Goal: Task Accomplishment & Management: Manage account settings

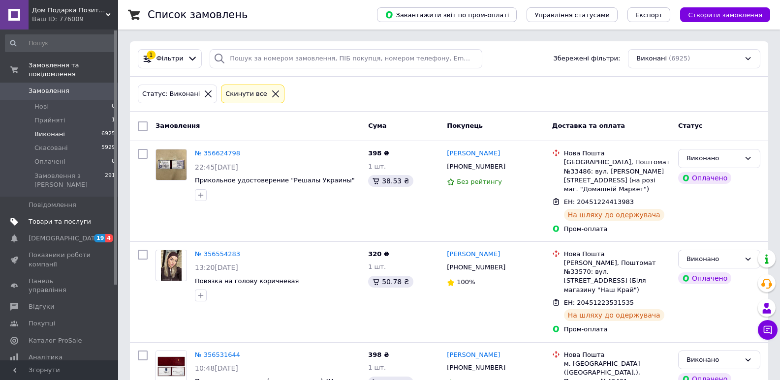
click at [50, 218] on span "Товари та послуги" at bounding box center [60, 222] width 63 height 9
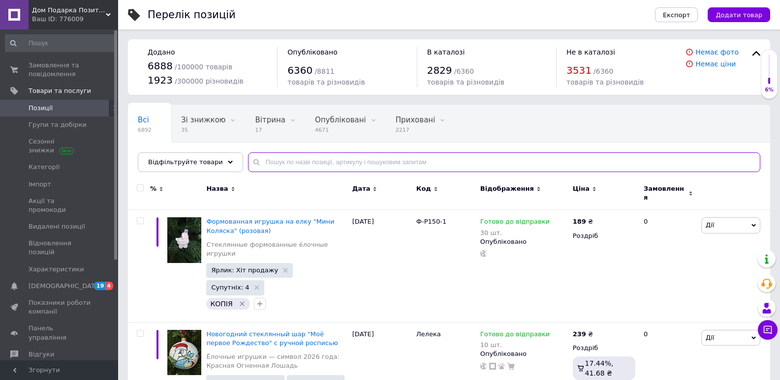
click at [251, 166] on input "text" at bounding box center [504, 163] width 512 height 20
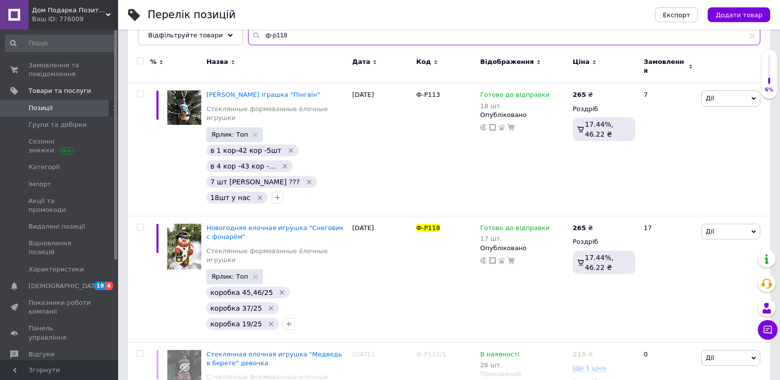
scroll to position [131, 0]
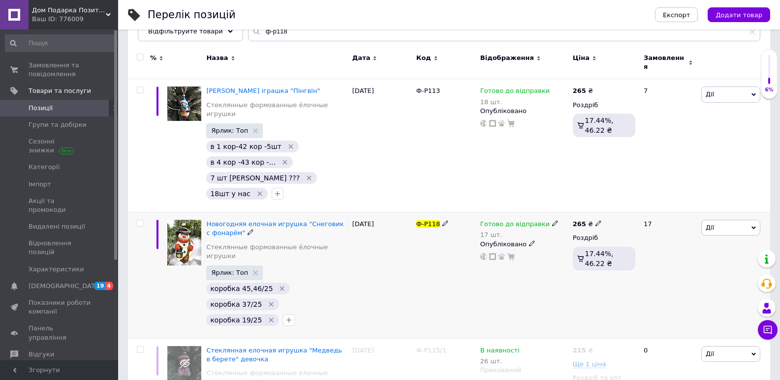
click at [432, 220] on span "Ф-Р118" at bounding box center [428, 223] width 24 height 7
copy div "Ф-Р118"
click at [311, 32] on input "ф-р118" at bounding box center [504, 32] width 512 height 20
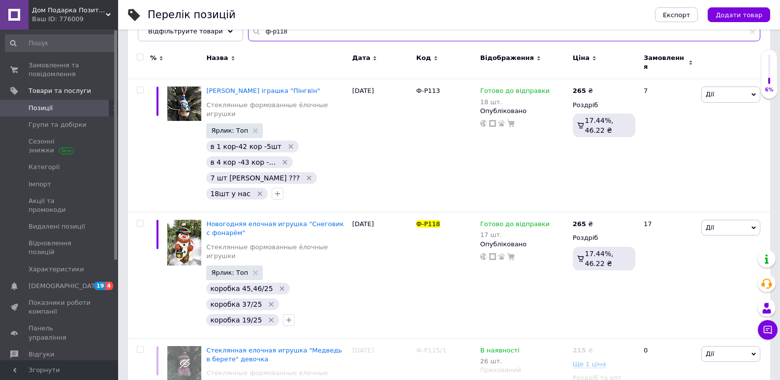
click at [311, 32] on input "ф-р118" at bounding box center [504, 32] width 512 height 20
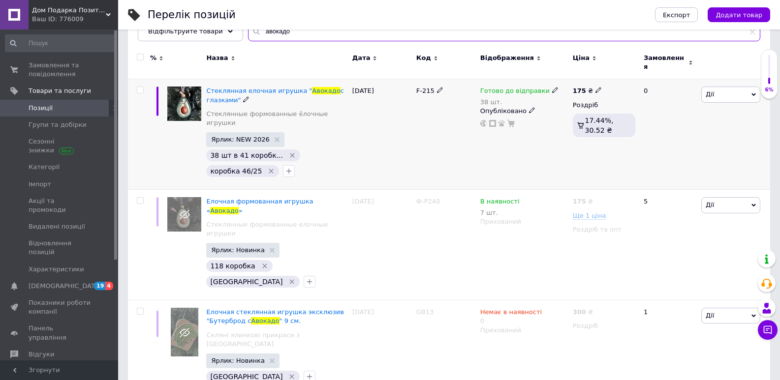
scroll to position [98, 0]
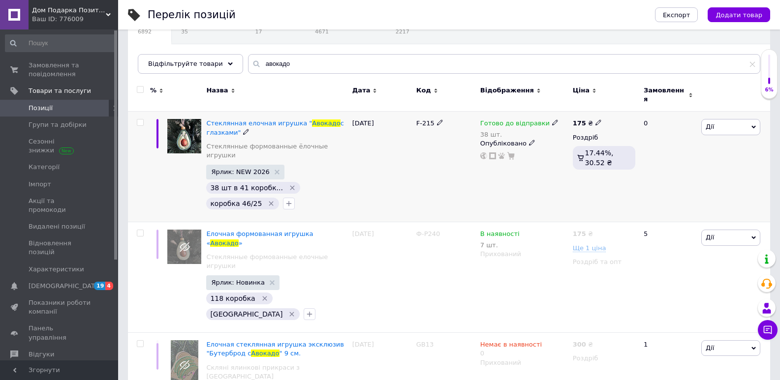
click at [425, 120] on span "F-215" at bounding box center [425, 123] width 18 height 7
copy div "F-215"
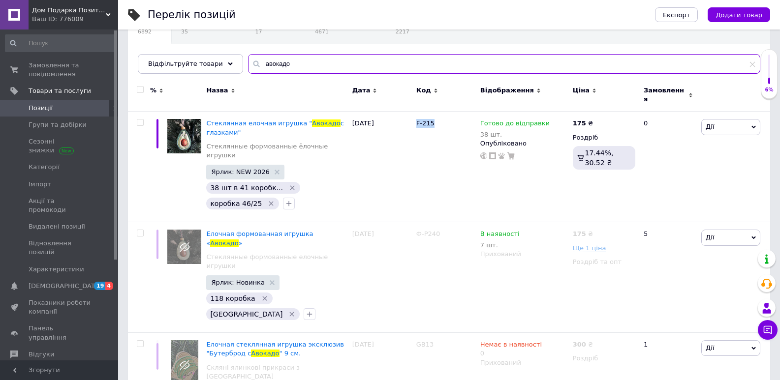
click at [286, 63] on input "авокадо" at bounding box center [504, 64] width 512 height 20
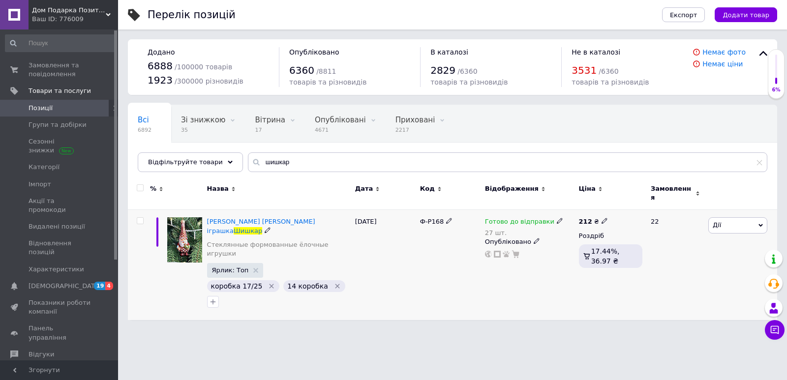
click at [435, 218] on span "Ф-Р168" at bounding box center [432, 221] width 24 height 7
copy div "Ф-Р168"
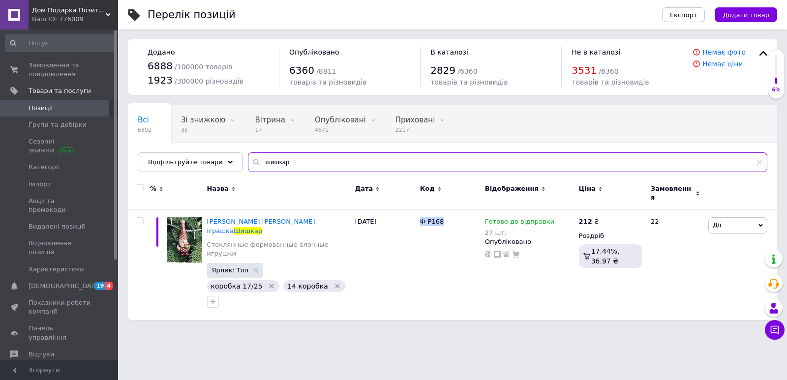
click at [276, 168] on input "шишкар" at bounding box center [508, 163] width 520 height 20
click at [276, 167] on input "шишкар" at bounding box center [508, 163] width 520 height 20
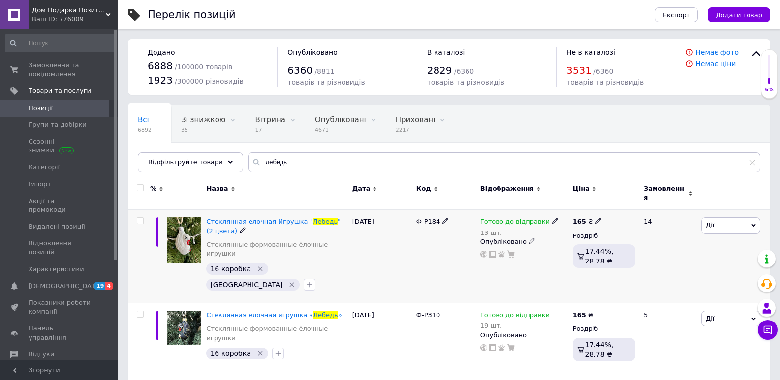
click at [430, 218] on span "Ф-Р184" at bounding box center [428, 221] width 24 height 7
copy div "Ф-Р184"
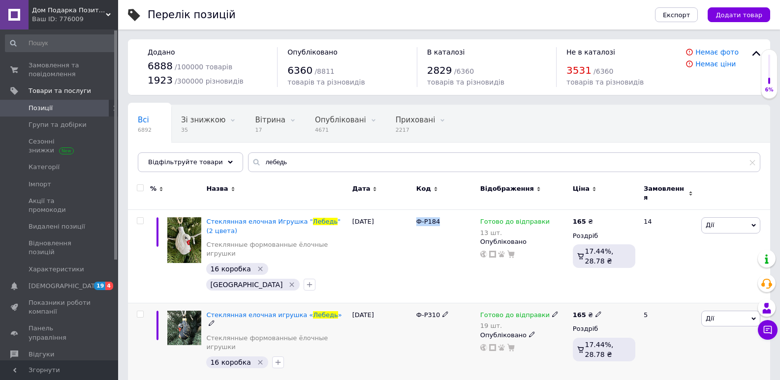
click at [422, 312] on span "Ф-Р310" at bounding box center [428, 315] width 24 height 7
copy div "Ф-Р310"
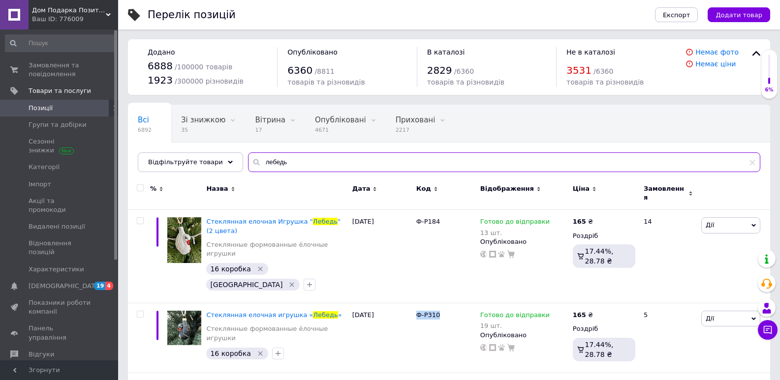
click at [309, 166] on input "лебедь" at bounding box center [504, 163] width 512 height 20
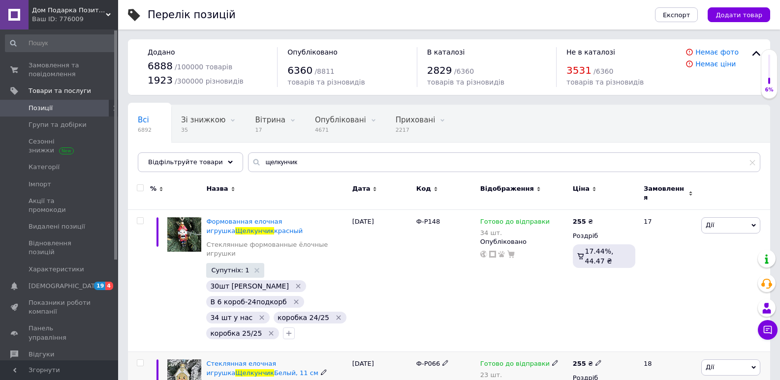
click at [417, 360] on span "Ф-Р066" at bounding box center [428, 363] width 24 height 7
copy div "Ф-Р066"
click at [274, 157] on input "щелкунчик" at bounding box center [504, 163] width 512 height 20
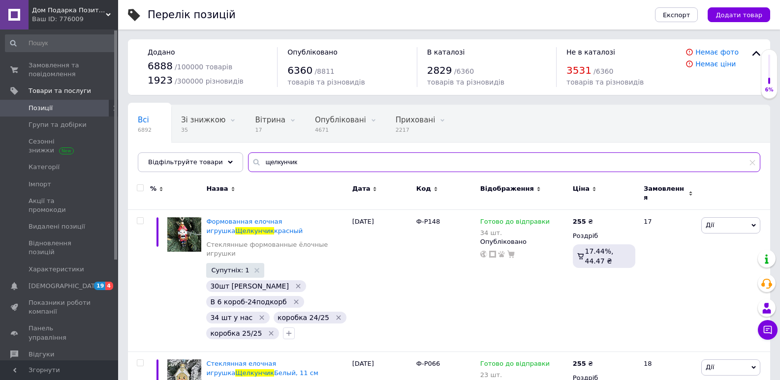
click at [274, 157] on input "щелкунчик" at bounding box center [504, 163] width 512 height 20
type input "[DEMOGRAPHIC_DATA]"
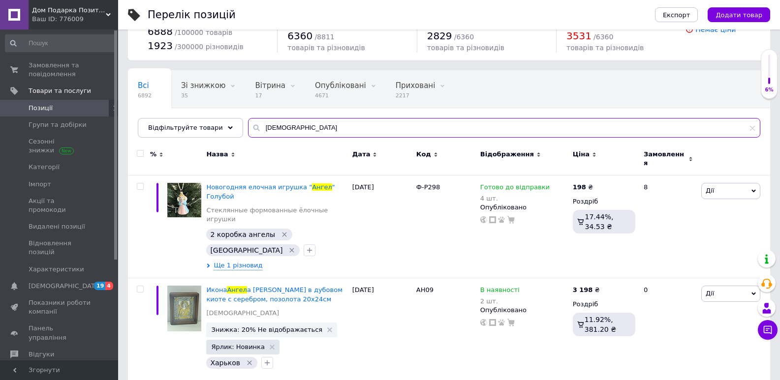
scroll to position [117, 0]
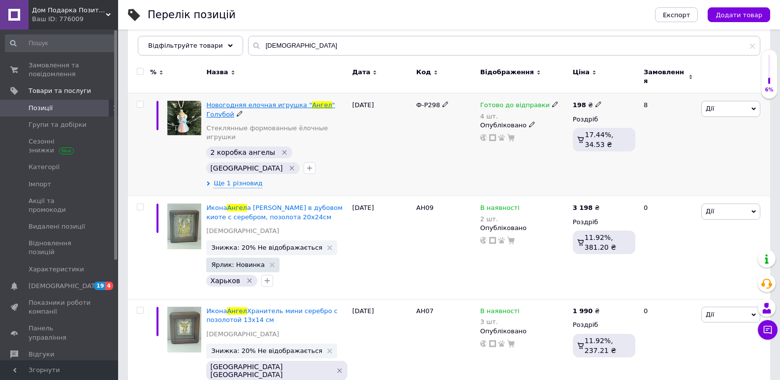
click at [290, 101] on span "Новогодняя елочная игрушка "" at bounding box center [259, 104] width 106 height 7
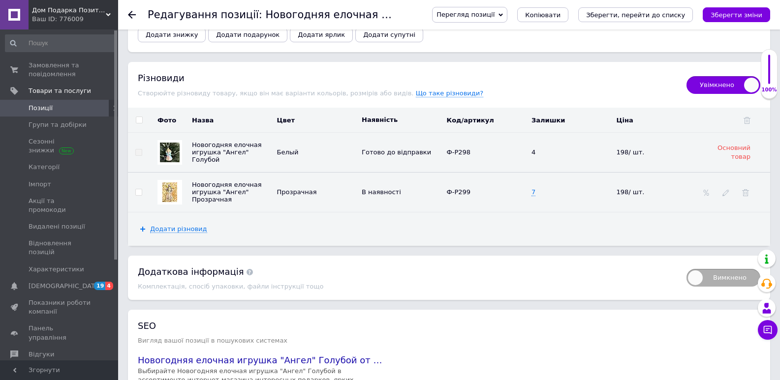
scroll to position [1162, 0]
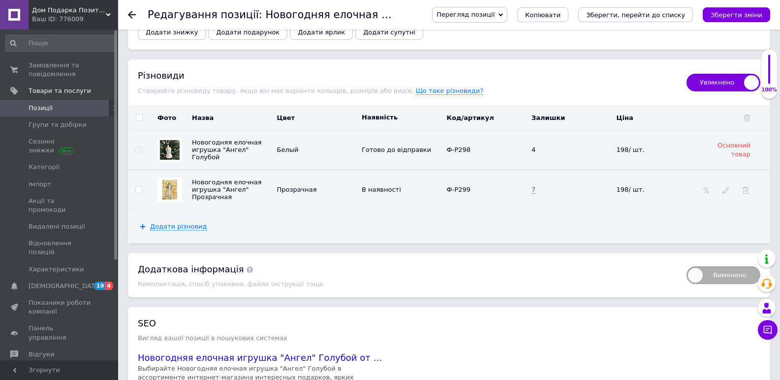
click at [456, 149] on span "Ф-Р298" at bounding box center [459, 149] width 24 height 7
copy span "Ф-Р298"
click at [458, 191] on span "Ф-Р299" at bounding box center [463, 190] width 33 height 7
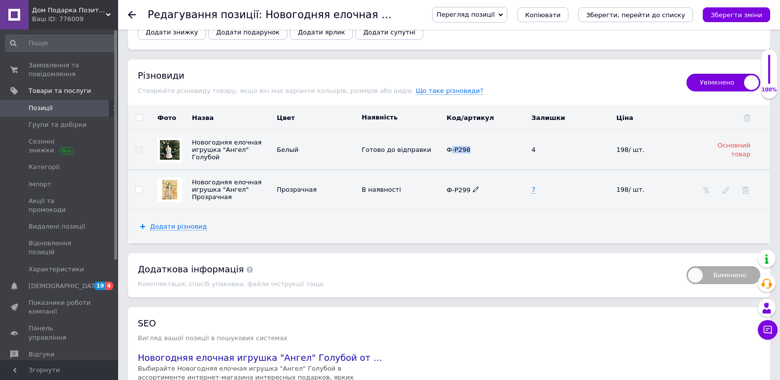
click at [458, 191] on span "Ф-Р299" at bounding box center [463, 190] width 33 height 7
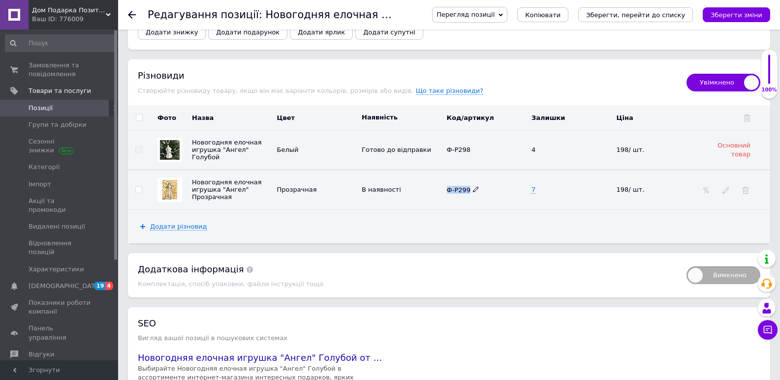
copy tr "Ф-Р299 7"
click at [62, 112] on span "Позиції" at bounding box center [60, 108] width 63 height 9
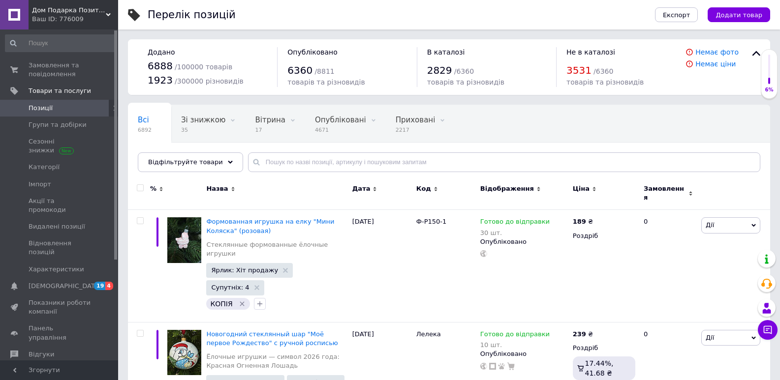
click at [335, 151] on div "Всі 6892 Зі знижкою 35 Видалити Редагувати Вітрина 17 Видалити Редагувати Опубл…" at bounding box center [449, 143] width 642 height 81
click at [50, 111] on span "Позиції" at bounding box center [41, 108] width 24 height 9
click at [301, 165] on input "text" at bounding box center [504, 163] width 512 height 20
type input "[DEMOGRAPHIC_DATA]"
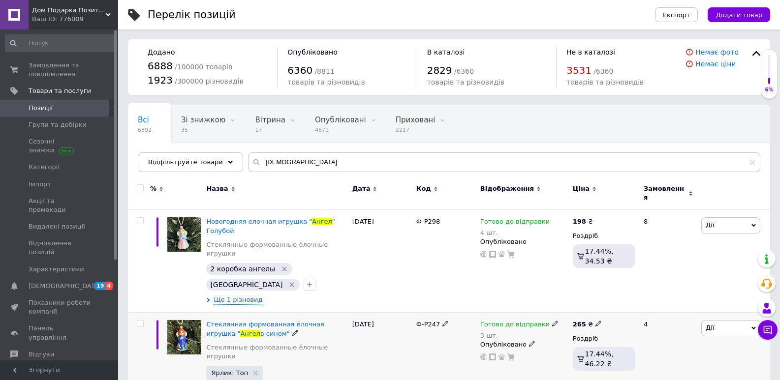
click at [429, 321] on span "Ф-Р247" at bounding box center [428, 324] width 24 height 7
copy div "Ф-Р247"
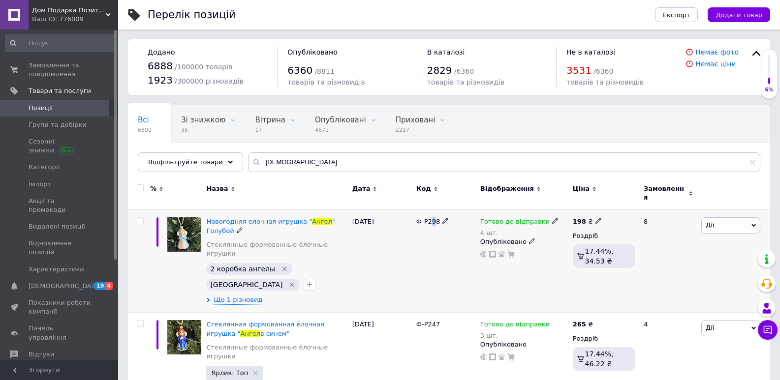
click at [429, 218] on span "Ф-Р298" at bounding box center [428, 221] width 24 height 7
copy div "Ф-Р298"
click at [431, 321] on span "Ф-Р247" at bounding box center [428, 324] width 24 height 7
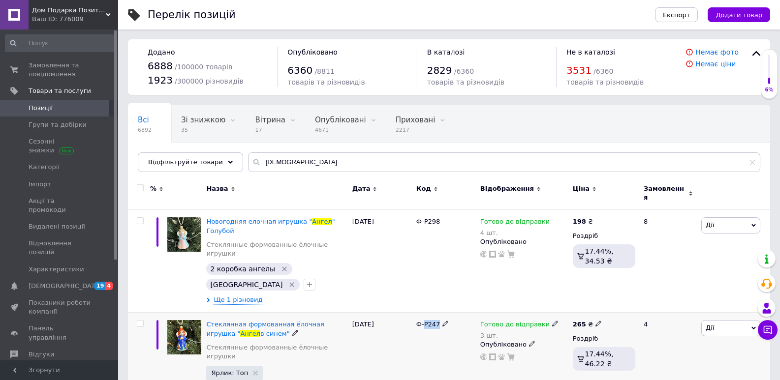
click at [431, 321] on span "Ф-Р247" at bounding box center [428, 324] width 24 height 7
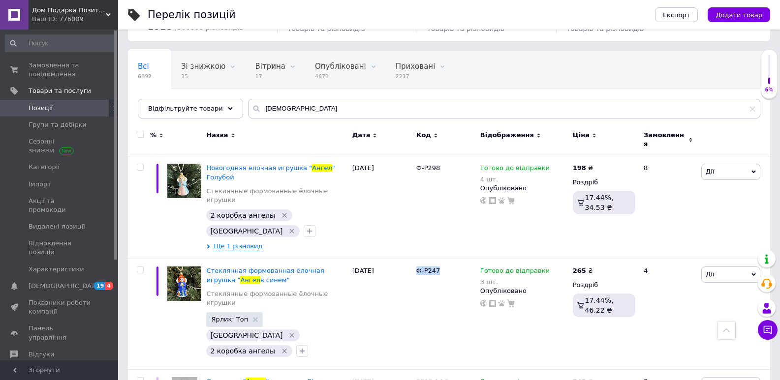
scroll to position [13, 0]
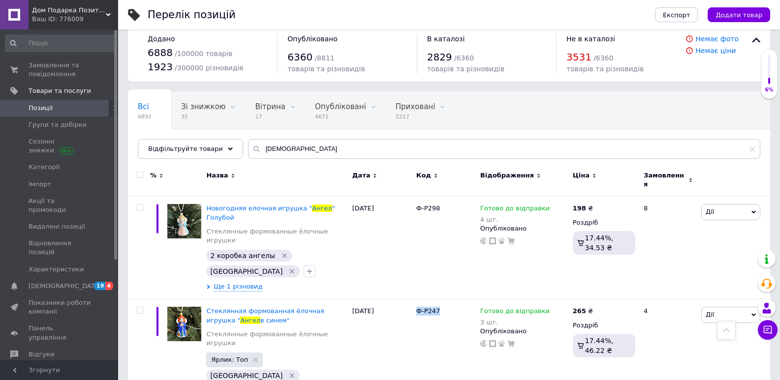
click at [776, 62] on div "6%" at bounding box center [769, 74] width 16 height 39
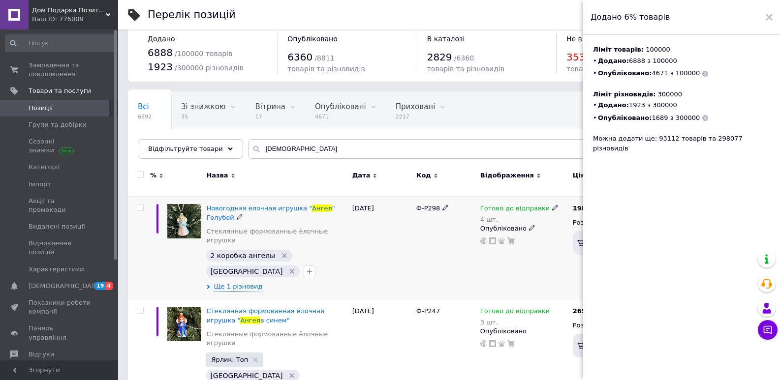
click at [271, 197] on div "Новогодняя елочная игрушка " Ангел " Голубой Стеклянные формованные ёлочные игр…" at bounding box center [277, 248] width 146 height 103
click at [272, 197] on div "Новогодняя елочная игрушка " Ангел " Голубой Стеклянные формованные ёлочные игр…" at bounding box center [277, 248] width 146 height 103
click at [771, 19] on use at bounding box center [769, 17] width 7 height 7
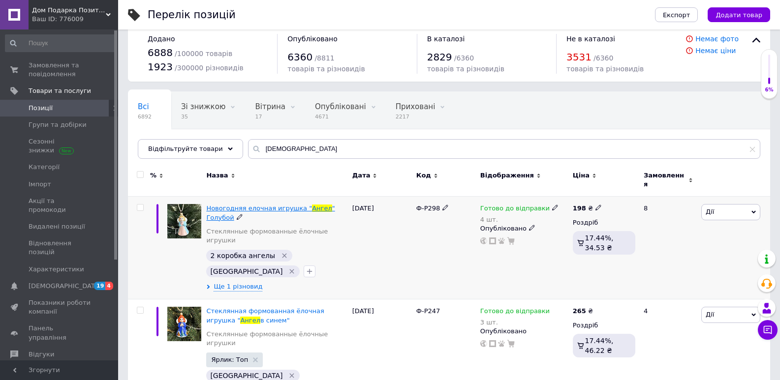
click at [296, 205] on span "Новогодняя елочная игрушка "" at bounding box center [259, 208] width 106 height 7
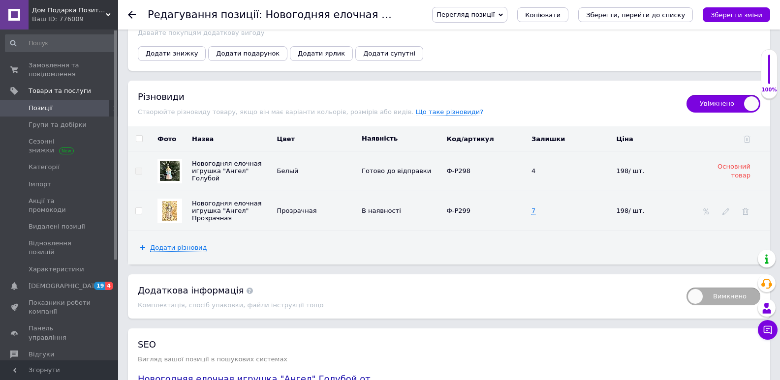
scroll to position [1149, 0]
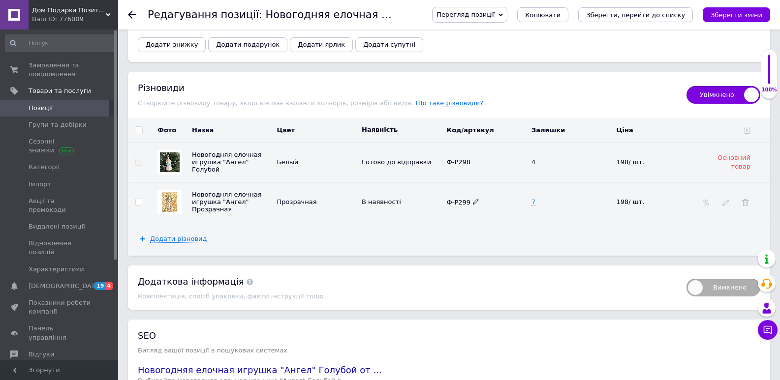
click at [475, 204] on icon at bounding box center [476, 202] width 6 height 6
click at [455, 205] on input "Ф-Р299" at bounding box center [483, 202] width 79 height 15
click at [451, 204] on input "Ф-Р299" at bounding box center [483, 202] width 79 height 15
click at [454, 203] on input "Ф-Р299" at bounding box center [483, 202] width 79 height 15
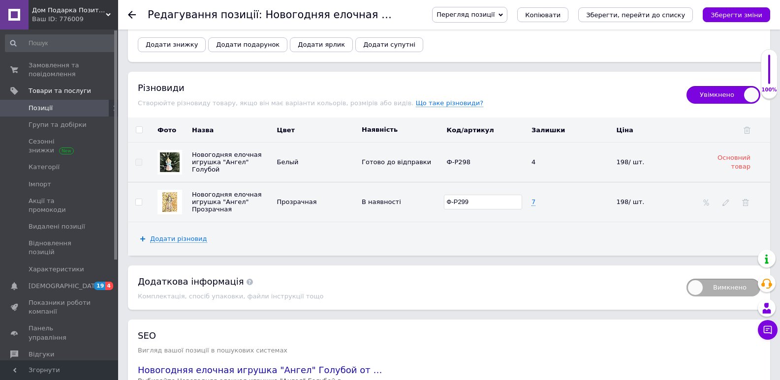
click at [454, 203] on input "Ф-Р299" at bounding box center [483, 202] width 79 height 15
click at [57, 112] on span "Позиції" at bounding box center [60, 108] width 63 height 9
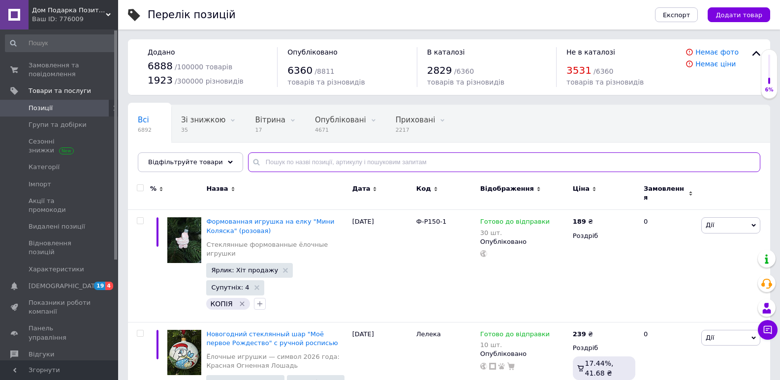
click at [308, 162] on input "text" at bounding box center [504, 163] width 512 height 20
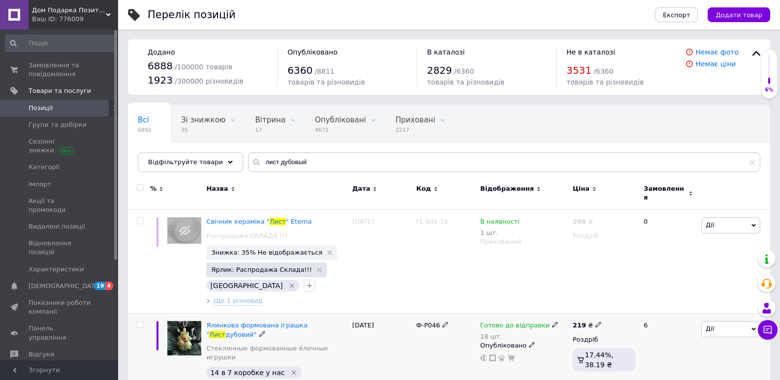
click at [427, 322] on span "Ф-Р046" at bounding box center [428, 325] width 24 height 7
click at [334, 157] on input "лист дубовый" at bounding box center [504, 163] width 512 height 20
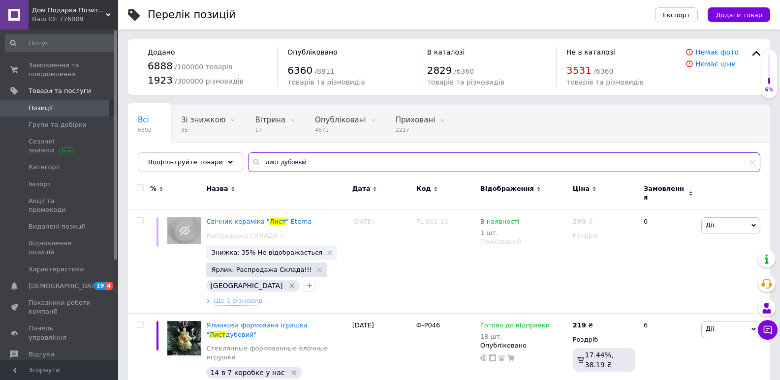
click at [355, 167] on input "лист дубовый" at bounding box center [504, 163] width 512 height 20
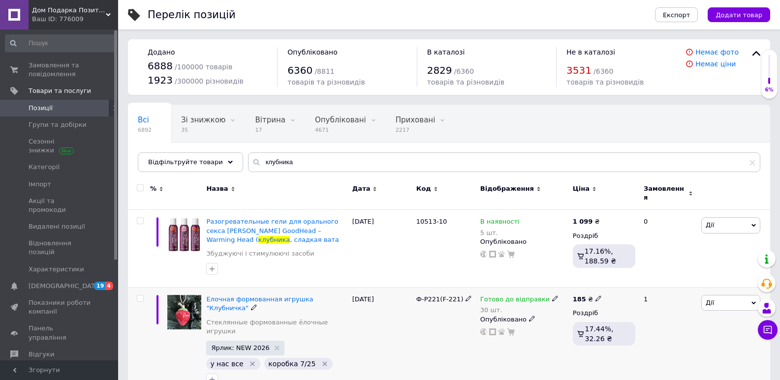
click at [446, 296] on span "Ф-Р221(F-221)" at bounding box center [439, 299] width 47 height 7
click at [318, 163] on input "клубника" at bounding box center [504, 163] width 512 height 20
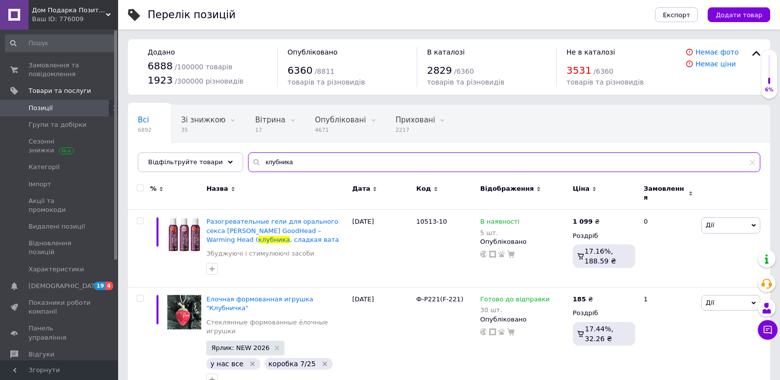
click at [260, 163] on input "клубника" at bounding box center [504, 163] width 512 height 20
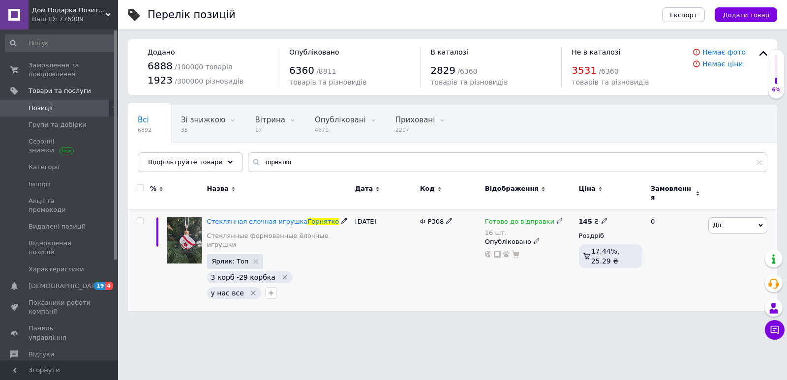
click at [434, 219] on span "Ф-Р308" at bounding box center [432, 221] width 24 height 7
click at [433, 219] on span "Ф-Р308" at bounding box center [432, 221] width 24 height 7
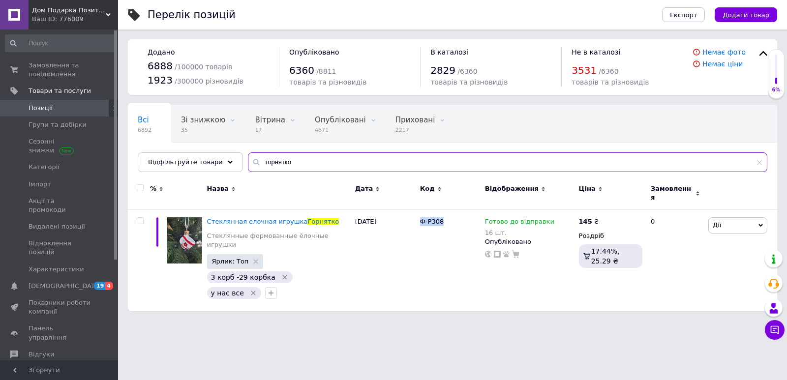
click at [287, 161] on input "горнятко" at bounding box center [508, 163] width 520 height 20
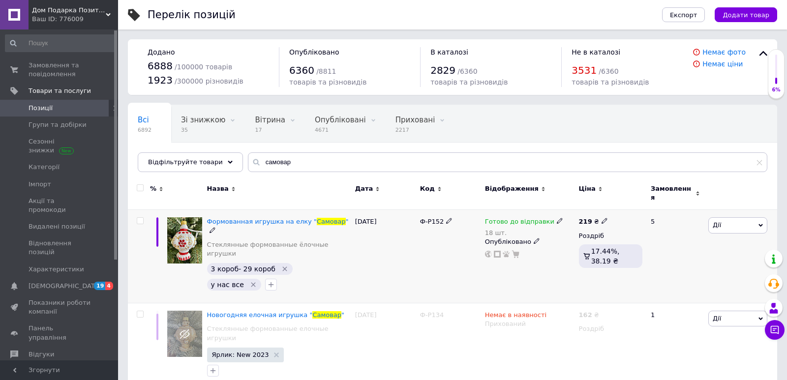
click at [432, 218] on span "Ф-Р152" at bounding box center [432, 221] width 24 height 7
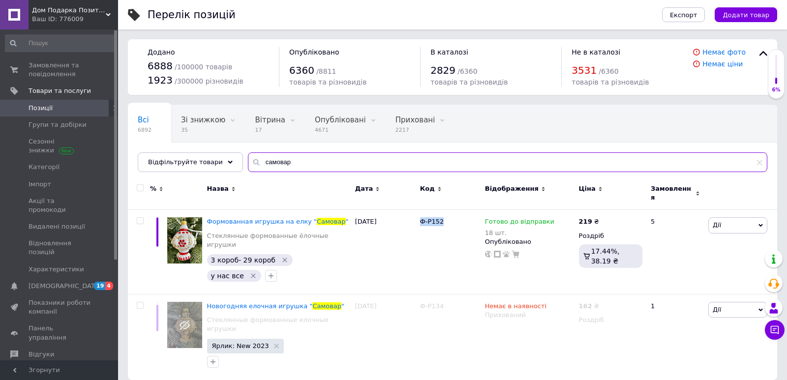
click at [295, 165] on input "самовар" at bounding box center [508, 163] width 520 height 20
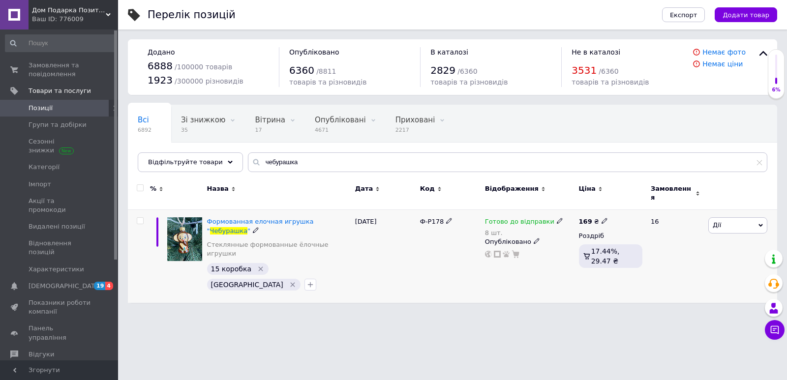
click at [429, 218] on span "Ф-Р178" at bounding box center [432, 221] width 24 height 7
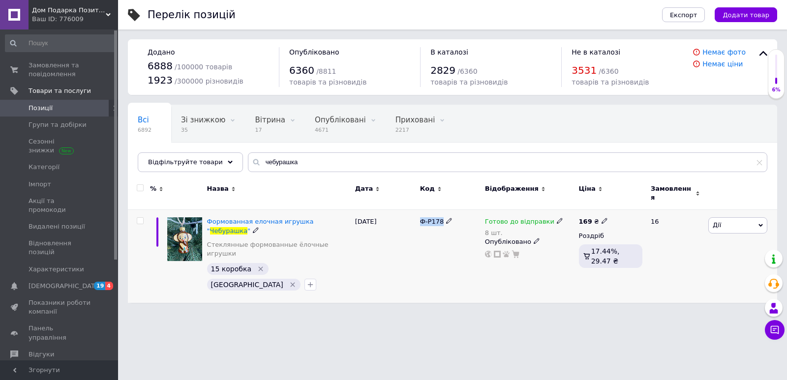
click at [429, 218] on span "Ф-Р178" at bounding box center [432, 221] width 24 height 7
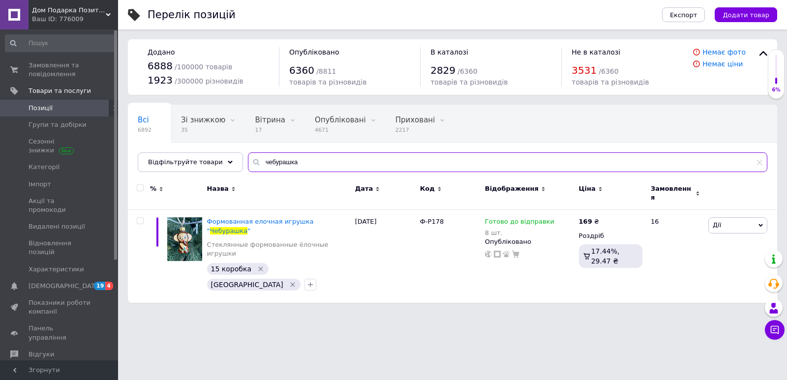
click at [320, 158] on input "чебурашка" at bounding box center [508, 163] width 520 height 20
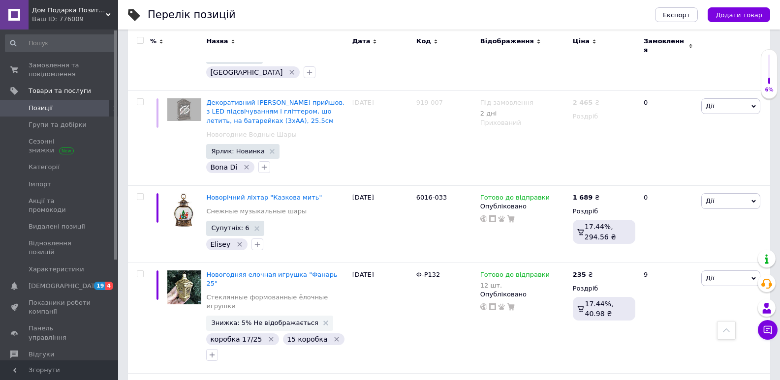
scroll to position [891, 0]
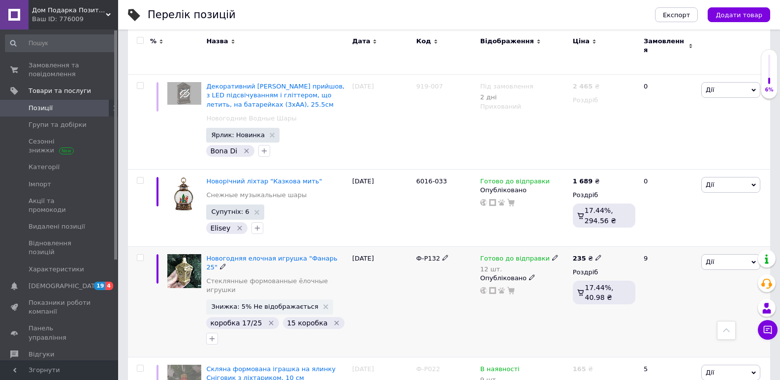
click at [422, 255] on span "Ф-Р132" at bounding box center [428, 258] width 24 height 7
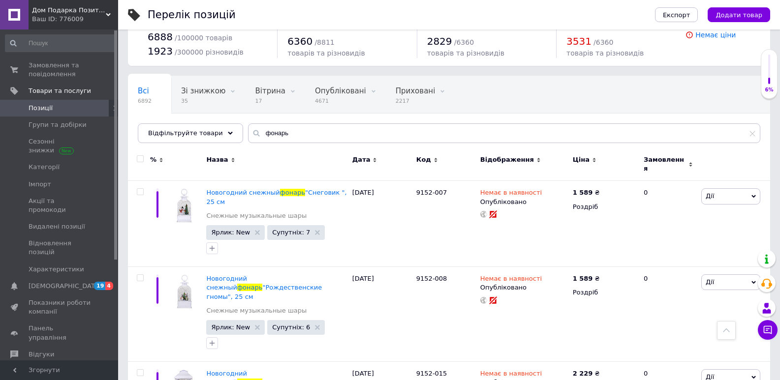
scroll to position [0, 0]
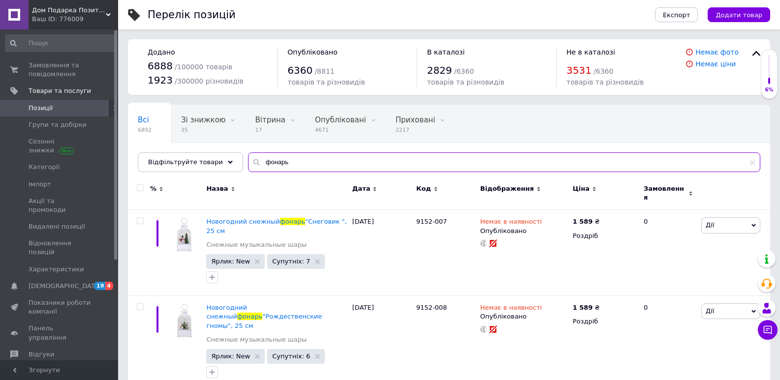
click at [336, 166] on input "фонарь" at bounding box center [504, 163] width 512 height 20
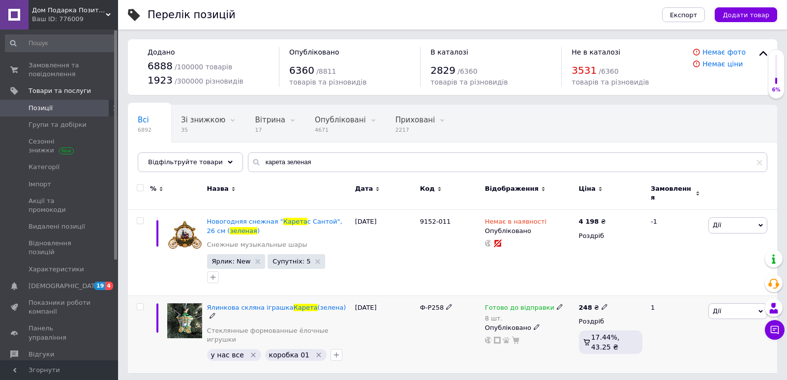
click at [427, 304] on span "Ф-Р258" at bounding box center [432, 307] width 24 height 7
click at [426, 304] on span "Ф-Р258" at bounding box center [432, 307] width 24 height 7
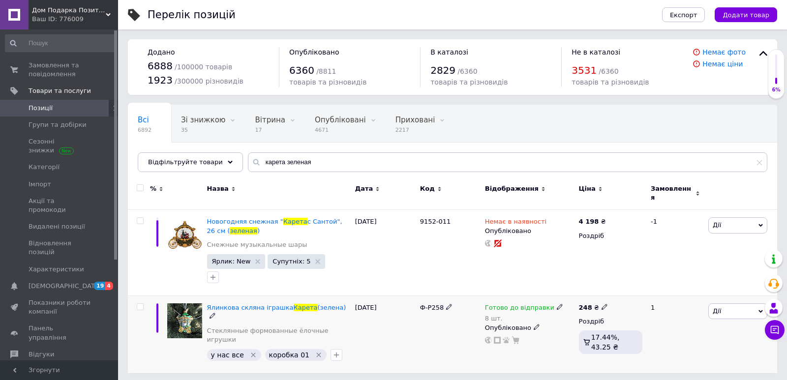
click at [426, 304] on span "Ф-Р258" at bounding box center [432, 307] width 24 height 7
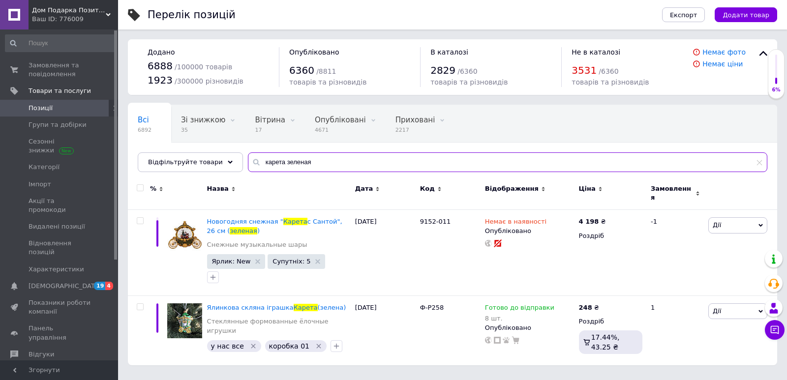
click at [334, 160] on input "карета зеленая" at bounding box center [508, 163] width 520 height 20
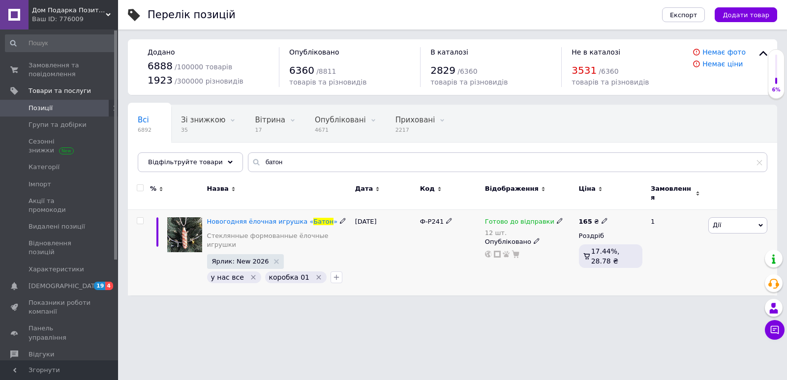
click at [432, 218] on span "Ф-Р241" at bounding box center [432, 221] width 24 height 7
click at [431, 218] on span "Ф-Р241" at bounding box center [432, 221] width 24 height 7
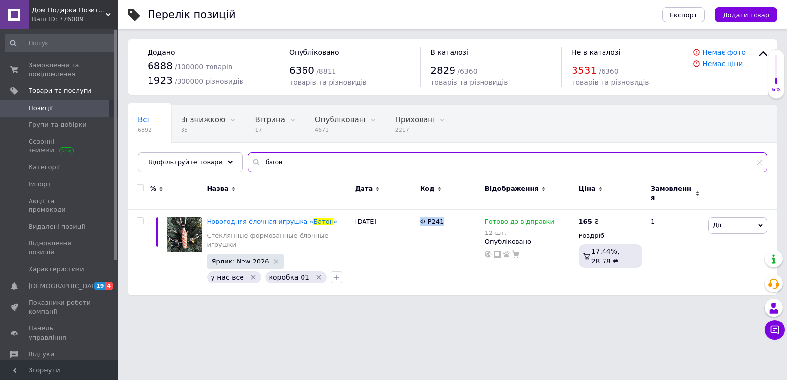
click at [281, 167] on input "батон" at bounding box center [508, 163] width 520 height 20
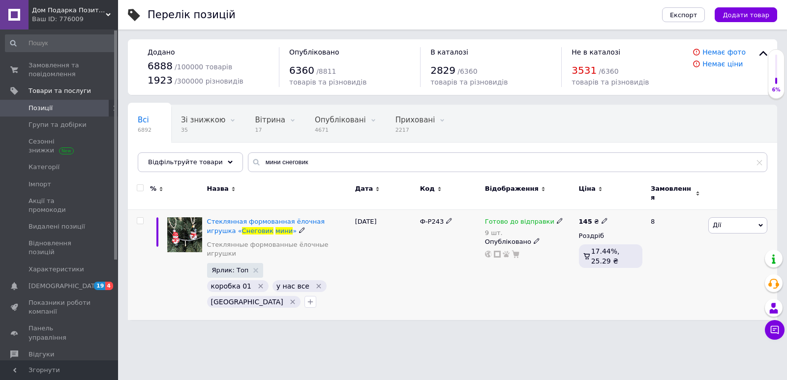
click at [429, 218] on span "Ф-Р243" at bounding box center [432, 221] width 24 height 7
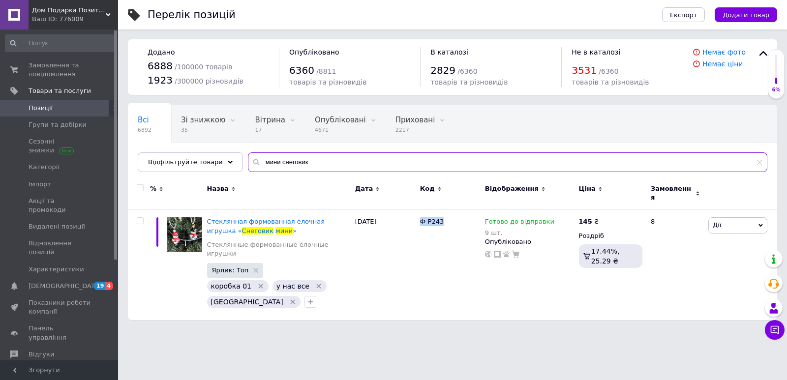
click at [305, 158] on input "мини снеговик" at bounding box center [508, 163] width 520 height 20
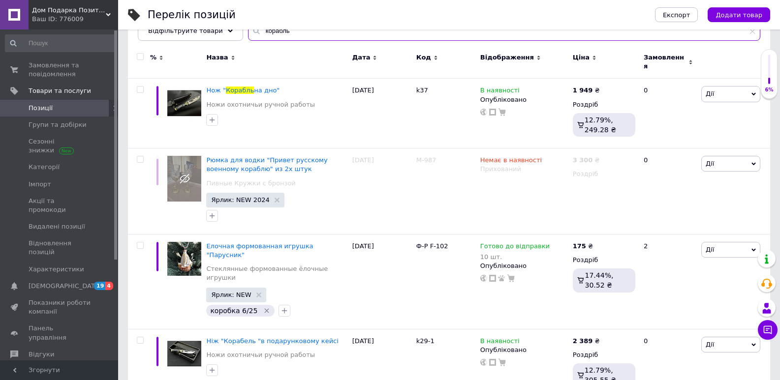
scroll to position [136, 0]
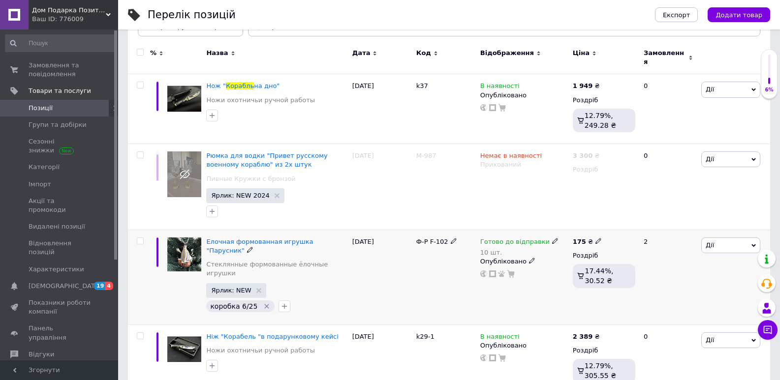
click at [439, 238] on span "Ф-Р F-102" at bounding box center [432, 241] width 32 height 7
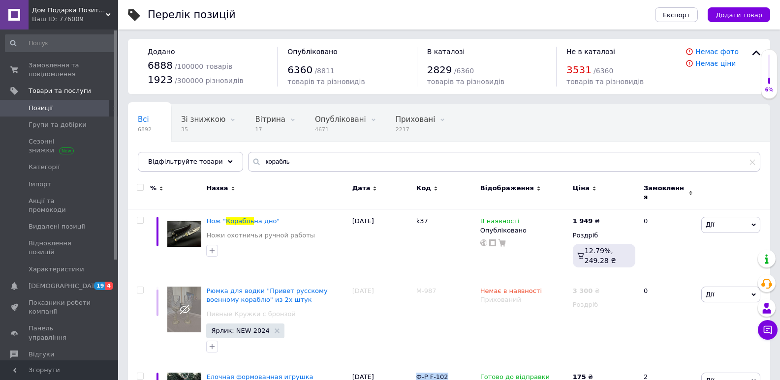
scroll to position [0, 0]
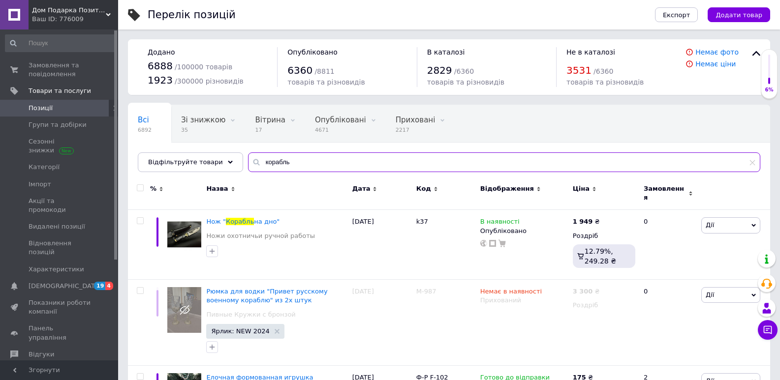
click at [352, 157] on input "корабль" at bounding box center [504, 163] width 512 height 20
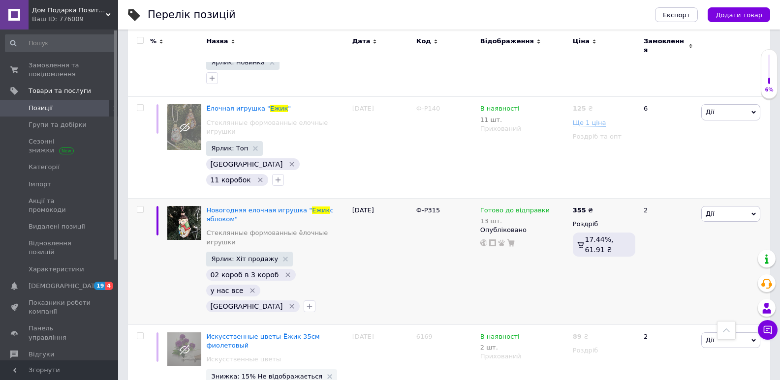
scroll to position [219, 0]
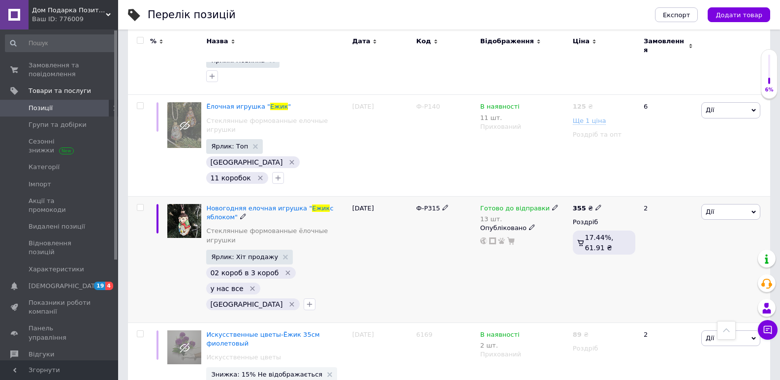
click at [429, 205] on span "Ф-Р315" at bounding box center [428, 208] width 24 height 7
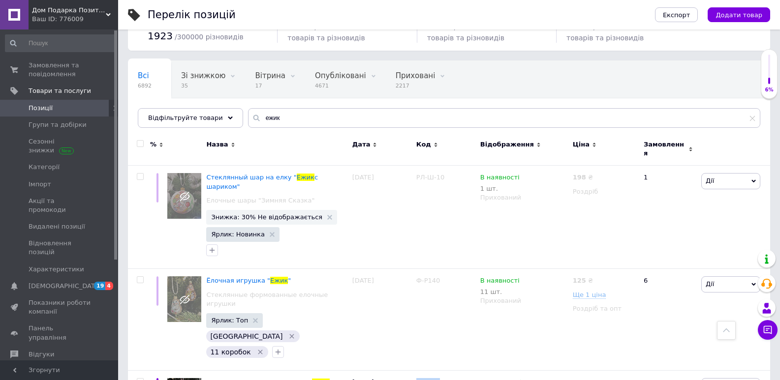
scroll to position [0, 0]
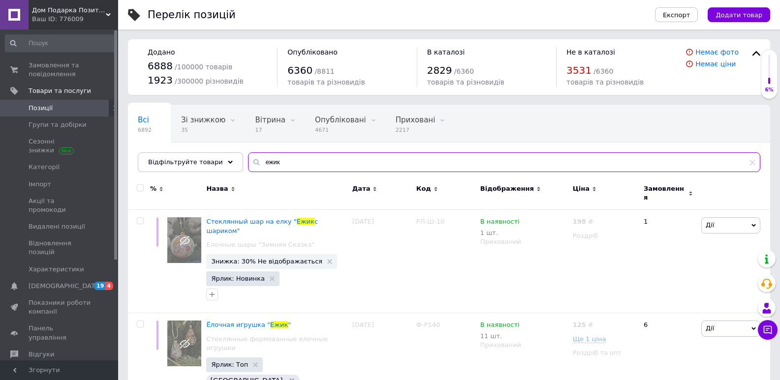
click at [312, 167] on input "ежик" at bounding box center [504, 163] width 512 height 20
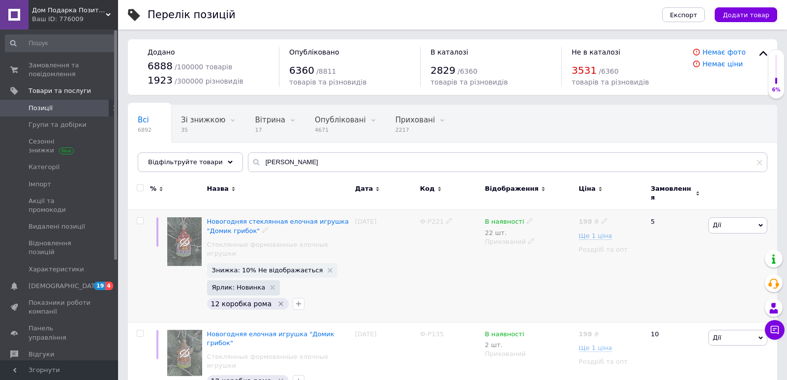
click at [639, 296] on div "198 ₴ Ще 1 ціна Роздріб та опт" at bounding box center [611, 266] width 68 height 112
click at [653, 270] on div "5" at bounding box center [675, 266] width 61 height 112
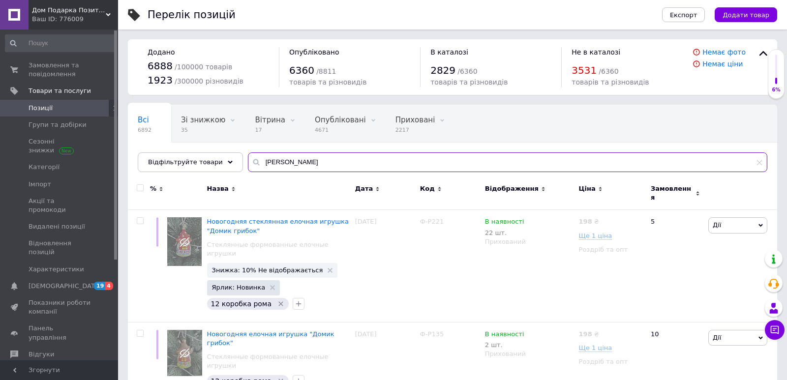
click at [489, 164] on input "[PERSON_NAME]" at bounding box center [508, 163] width 520 height 20
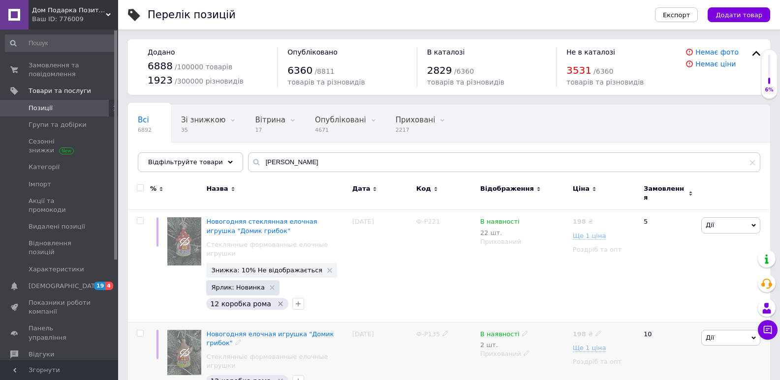
click at [359, 328] on div "[DATE]" at bounding box center [382, 360] width 64 height 77
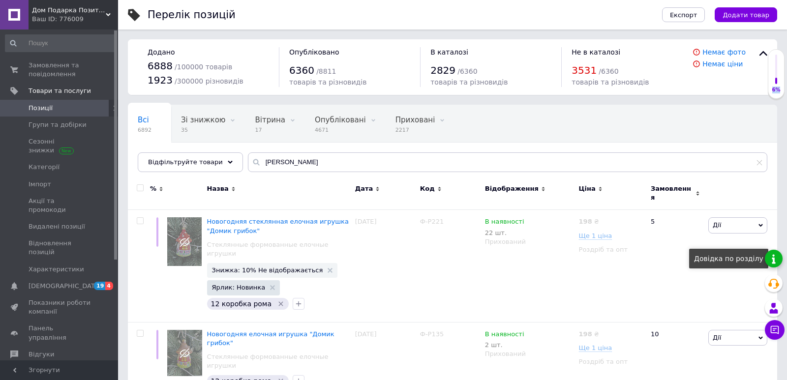
drag, startPoint x: 787, startPoint y: 192, endPoint x: 770, endPoint y: 267, distance: 76.7
click at [770, 267] on body "Дом Подарка Позитив Ваш ID: 776009 Сайт Дом Подарка Позитив Кабінет покупця Пер…" at bounding box center [393, 204] width 787 height 409
click at [729, 238] on div "[PERSON_NAME] Підняти на початок групи Копіювати Знижка Подарунок Супутні Прихо…" at bounding box center [741, 266] width 71 height 112
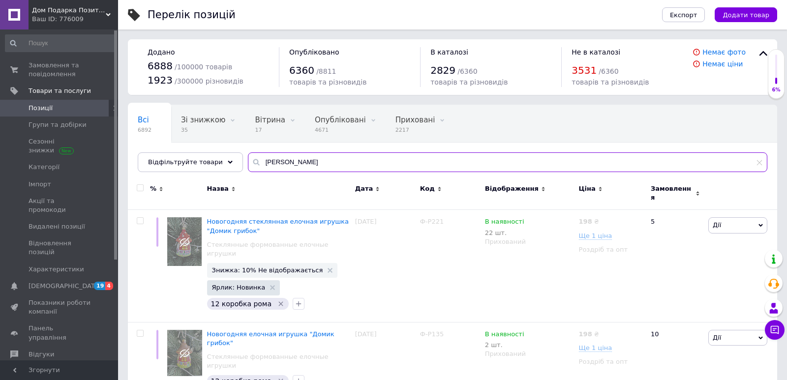
click at [295, 156] on input "[PERSON_NAME]" at bounding box center [508, 163] width 520 height 20
click at [295, 157] on input "[PERSON_NAME]" at bounding box center [508, 163] width 520 height 20
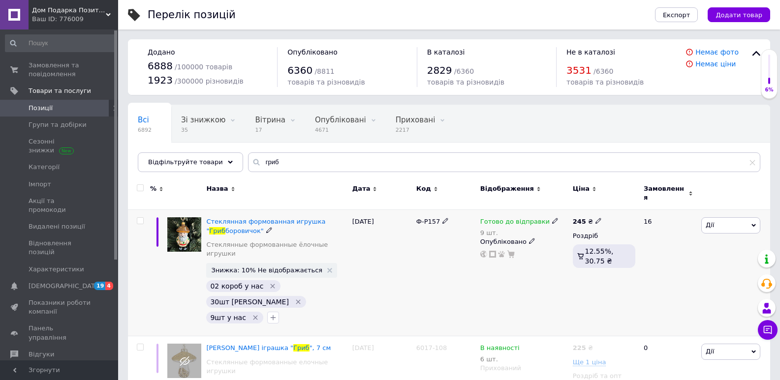
click at [422, 220] on span "Ф-Р157" at bounding box center [428, 221] width 24 height 7
click at [427, 218] on span "Ф-Р157" at bounding box center [428, 221] width 24 height 7
click at [286, 167] on input "гриб" at bounding box center [504, 163] width 512 height 20
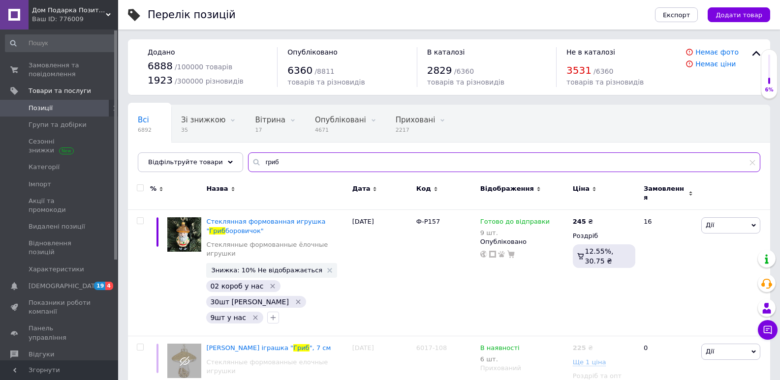
click at [286, 167] on input "гриб" at bounding box center [504, 163] width 512 height 20
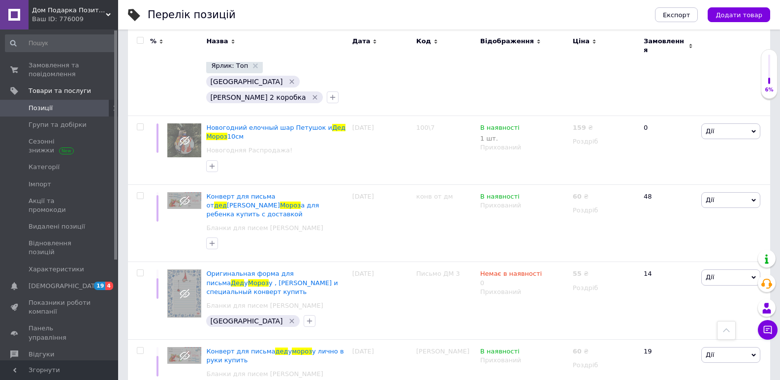
scroll to position [1427, 0]
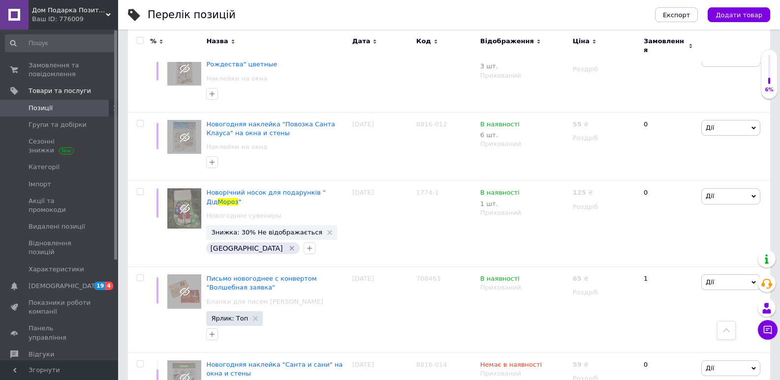
scroll to position [1095, 0]
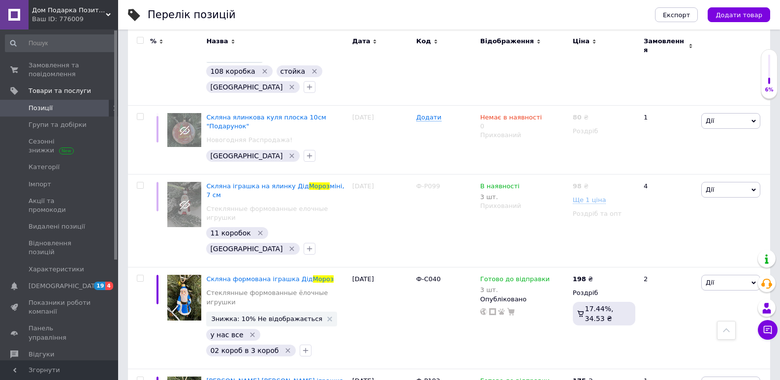
scroll to position [854, 0]
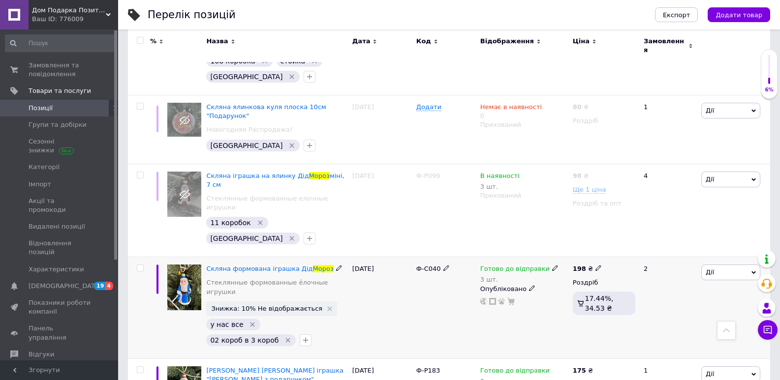
click at [428, 265] on span "Ф-С040" at bounding box center [428, 268] width 25 height 7
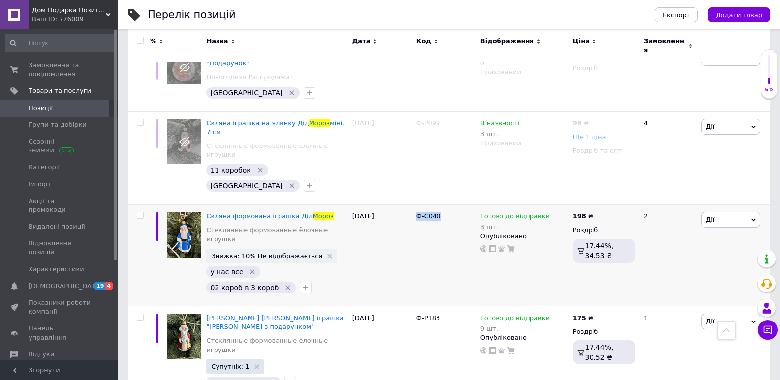
scroll to position [904, 0]
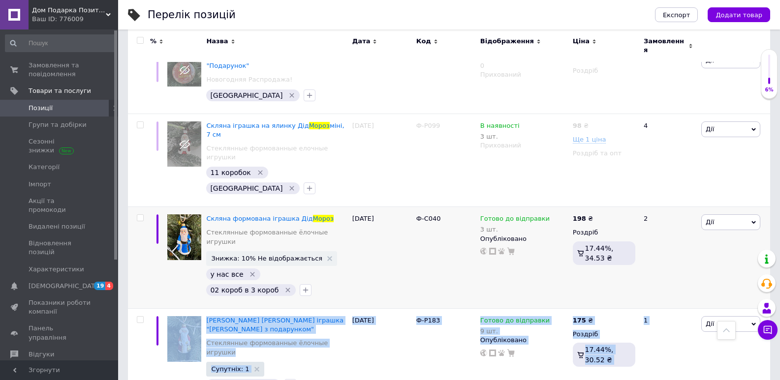
drag, startPoint x: 771, startPoint y: 198, endPoint x: 768, endPoint y: 178, distance: 20.4
click at [768, 179] on div "Перелік позицій Експорт Додати товар Додано 6888 / 100000 товарів 1923 / 300000…" at bounding box center [449, 75] width 662 height 1958
click at [766, 207] on div "[PERSON_NAME] Підняти на початок групи Копіювати Знижка Подарунок Супутні Прихо…" at bounding box center [734, 258] width 71 height 102
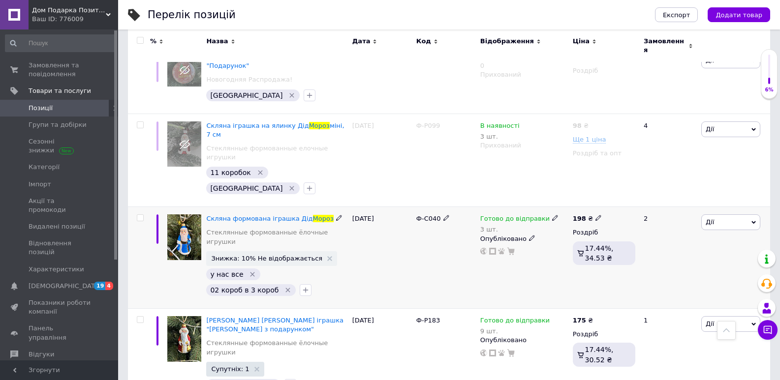
drag, startPoint x: 766, startPoint y: 162, endPoint x: 764, endPoint y: 152, distance: 10.9
click at [765, 207] on div "[PERSON_NAME] Підняти на початок групи Копіювати Знижка Подарунок Супутні Прихо…" at bounding box center [734, 258] width 71 height 102
click at [764, 207] on div "[PERSON_NAME] Підняти на початок групи Копіювати Знижка Подарунок Супутні Прихо…" at bounding box center [734, 258] width 71 height 102
click at [433, 317] on span "Ф-Р183" at bounding box center [428, 320] width 24 height 7
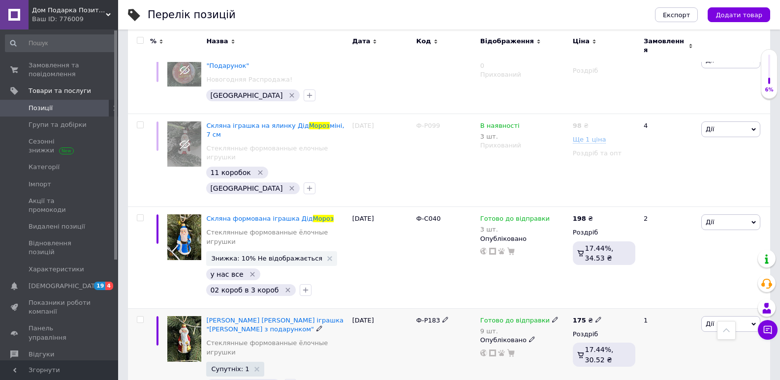
click at [433, 317] on span "Ф-Р183" at bounding box center [428, 320] width 24 height 7
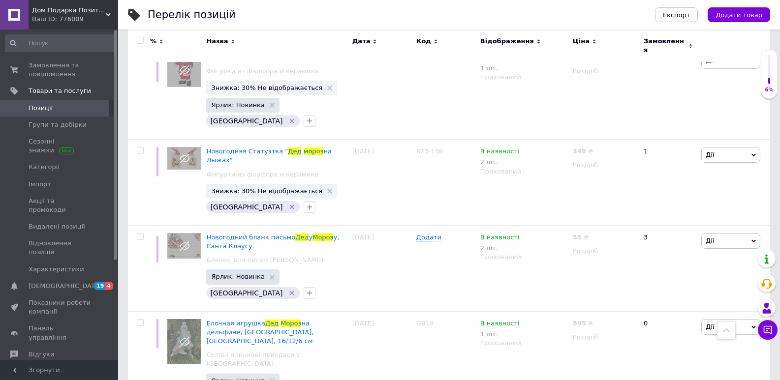
scroll to position [0, 0]
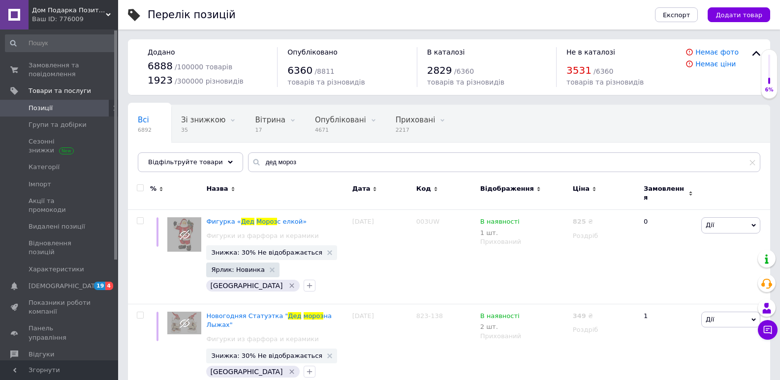
click at [350, 155] on input "дед мороз" at bounding box center [504, 163] width 512 height 20
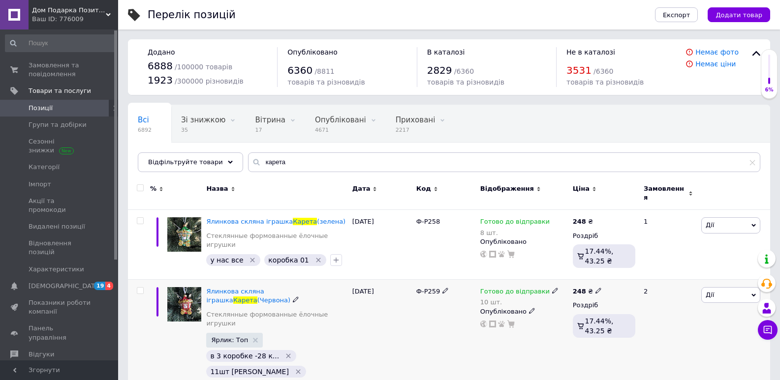
click at [428, 288] on span "Ф-Р259" at bounding box center [428, 291] width 24 height 7
click at [311, 167] on input "карета" at bounding box center [504, 163] width 512 height 20
click at [311, 166] on input "карета" at bounding box center [504, 163] width 512 height 20
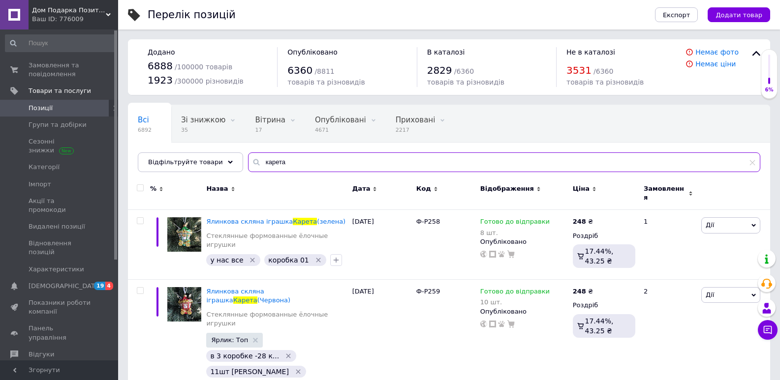
click at [311, 166] on input "карета" at bounding box center [504, 163] width 512 height 20
type input "корольмыш"
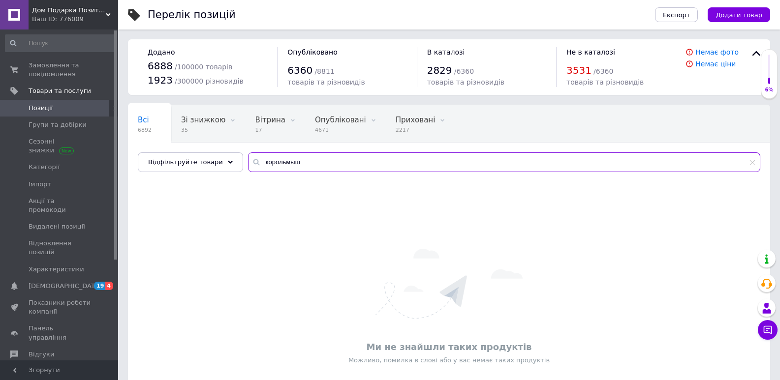
click at [274, 160] on input "корольмыш" at bounding box center [504, 163] width 512 height 20
click at [295, 161] on input "король мыш" at bounding box center [504, 163] width 512 height 20
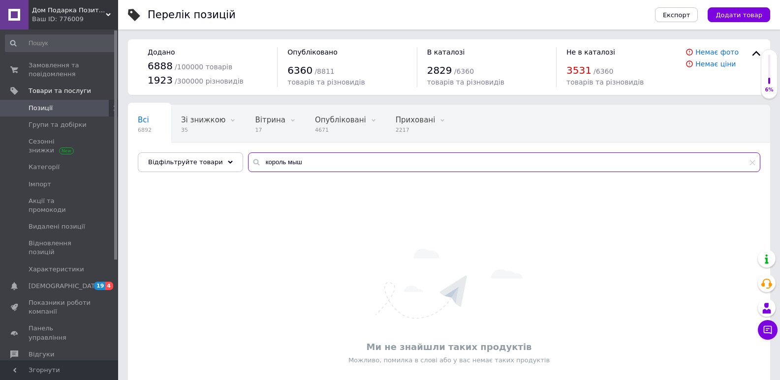
click at [295, 161] on input "король мыш" at bounding box center [504, 163] width 512 height 20
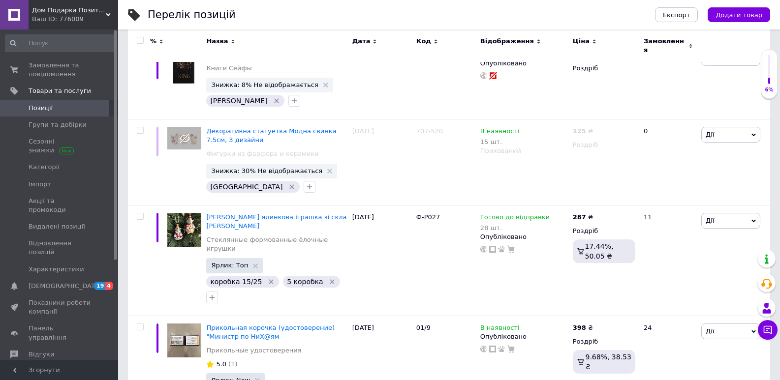
scroll to position [173, 0]
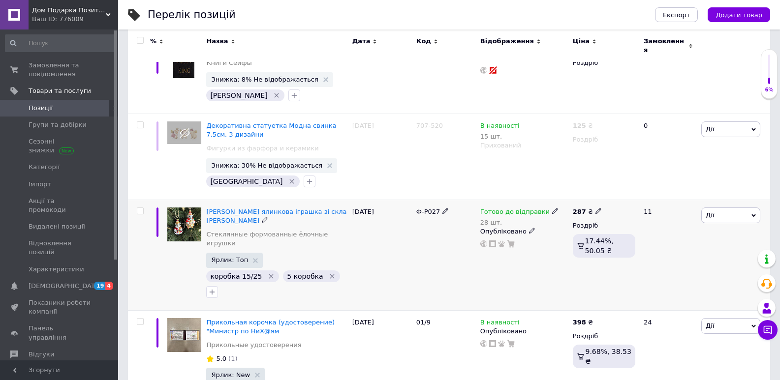
click at [421, 208] on span "Ф-Р027" at bounding box center [428, 211] width 24 height 7
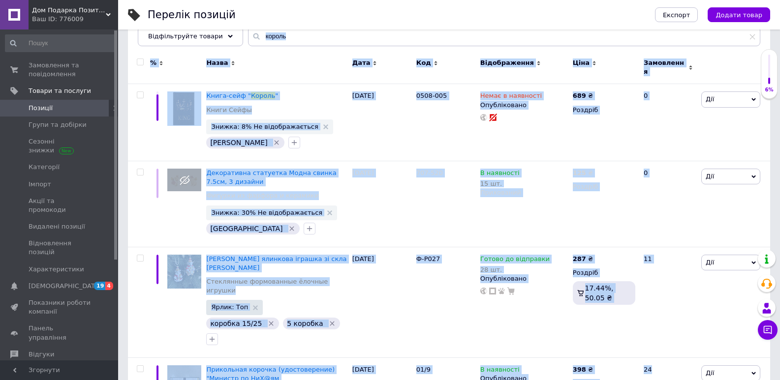
drag, startPoint x: 779, startPoint y: 89, endPoint x: 779, endPoint y: 36, distance: 52.7
click at [779, 37] on div "Перелік позицій Експорт Додати товар Додано 6888 / 100000 товарів 1923 / 300000…" at bounding box center [449, 170] width 662 height 593
click at [779, 34] on div "Перелік позицій Експорт Додати товар Додано 6888 / 100000 товарів 1923 / 300000…" at bounding box center [449, 170] width 662 height 593
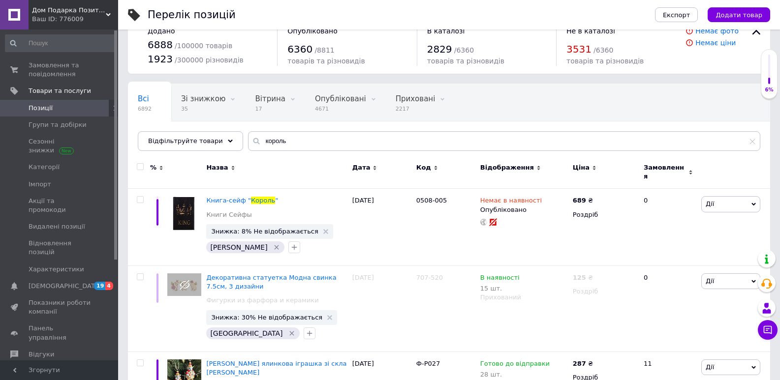
scroll to position [0, 0]
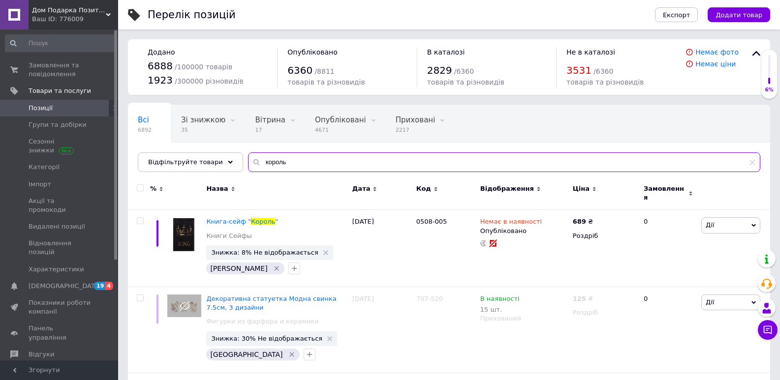
click at [303, 157] on input "король" at bounding box center [504, 163] width 512 height 20
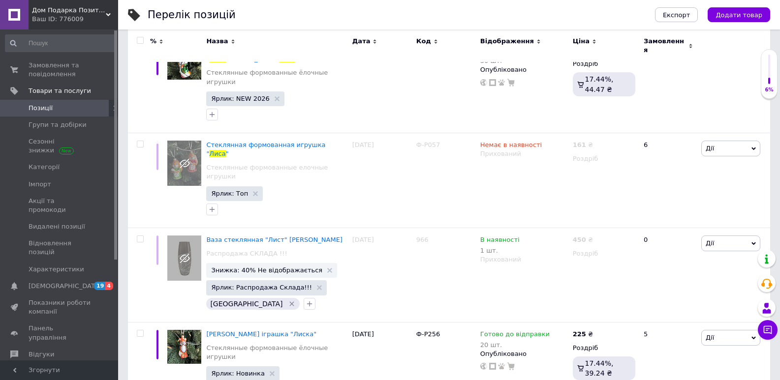
scroll to position [268, 0]
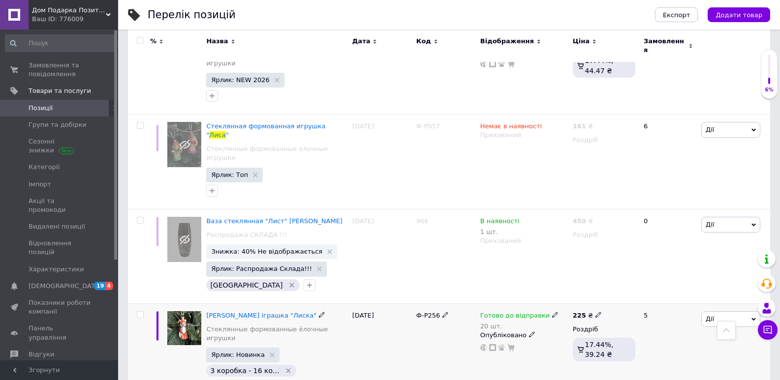
click at [428, 312] on span "Ф-Р256" at bounding box center [428, 315] width 24 height 7
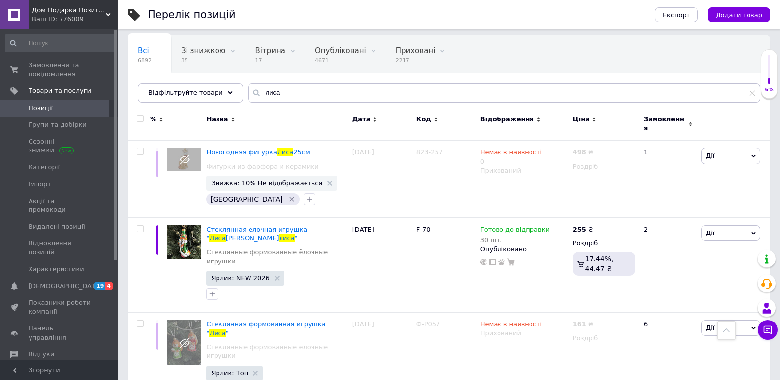
scroll to position [0, 0]
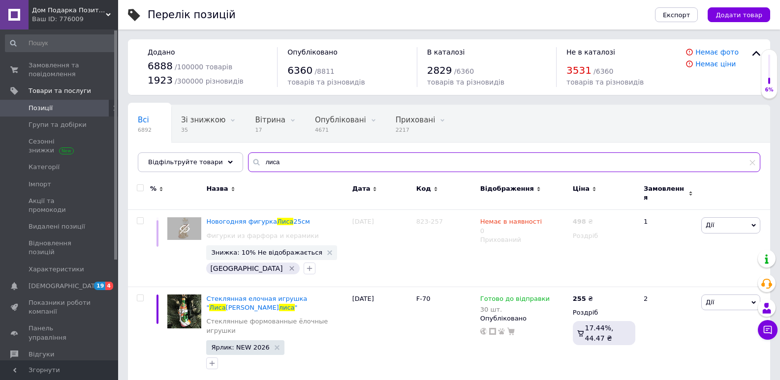
click at [303, 157] on input "лиса" at bounding box center [504, 163] width 512 height 20
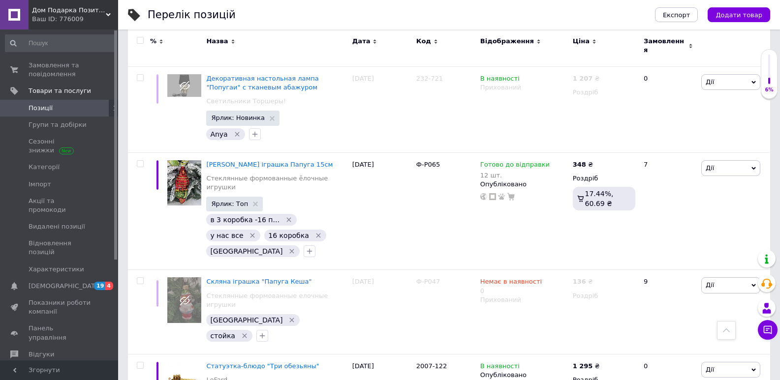
scroll to position [668, 0]
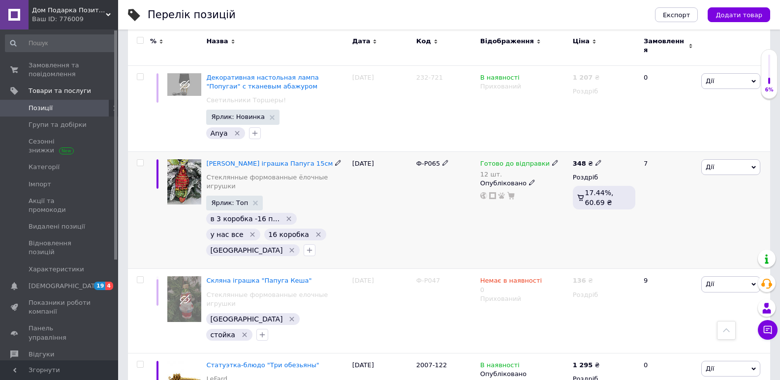
click at [424, 160] on span "Ф-Р065" at bounding box center [428, 163] width 24 height 7
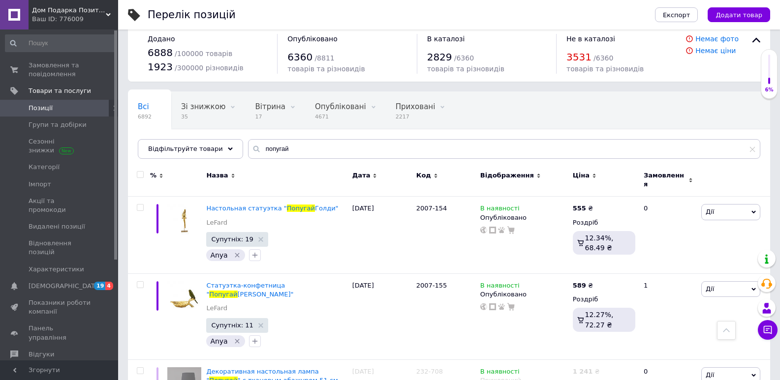
scroll to position [0, 0]
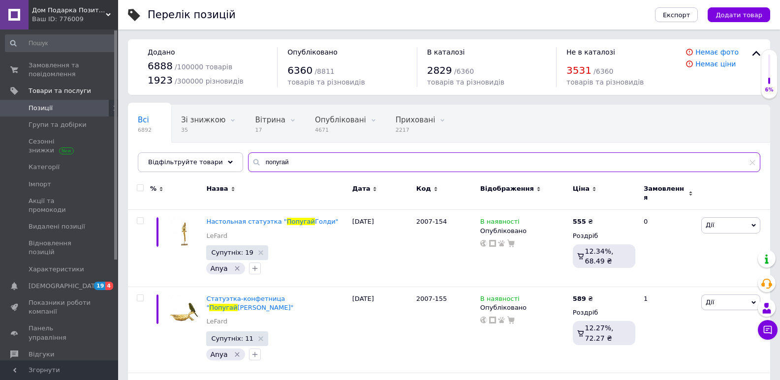
click at [316, 157] on input "попугай" at bounding box center [504, 163] width 512 height 20
type input "домик"
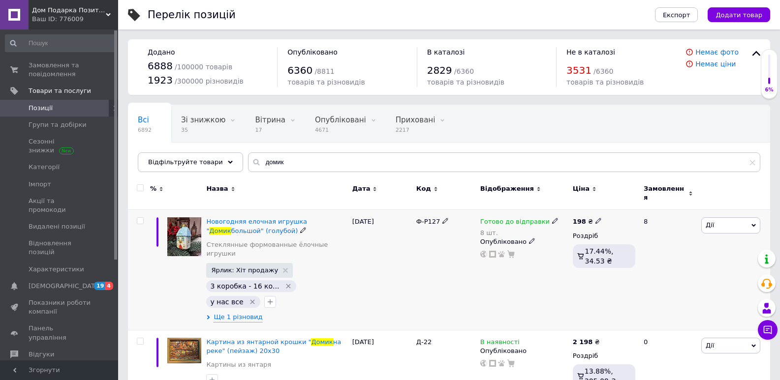
click at [432, 218] on span "Ф-Р127" at bounding box center [428, 221] width 24 height 7
click at [257, 227] on span "большой" (голубой)" at bounding box center [264, 230] width 67 height 7
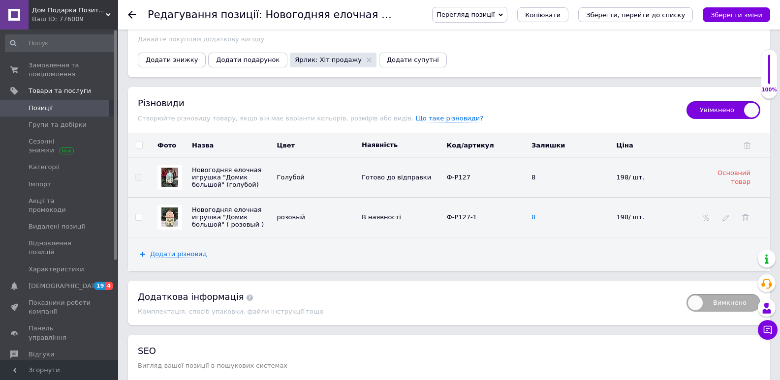
scroll to position [1128, 0]
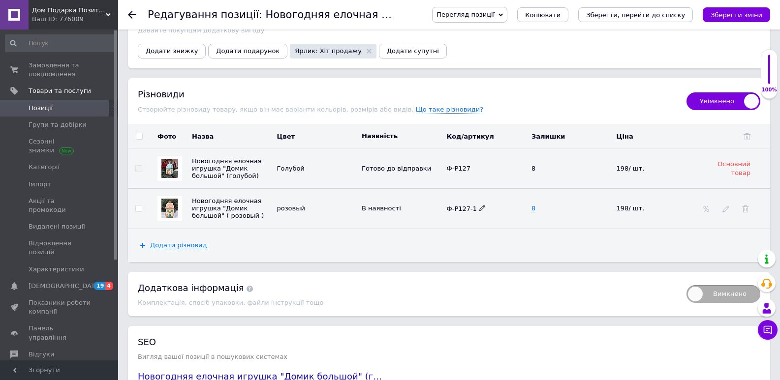
click at [463, 212] on span "Ф-Р127-1" at bounding box center [466, 208] width 39 height 7
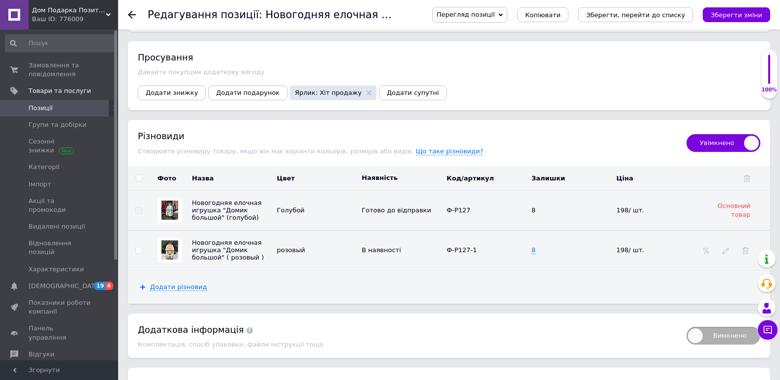
drag, startPoint x: 777, startPoint y: 106, endPoint x: 777, endPoint y: 83, distance: 22.6
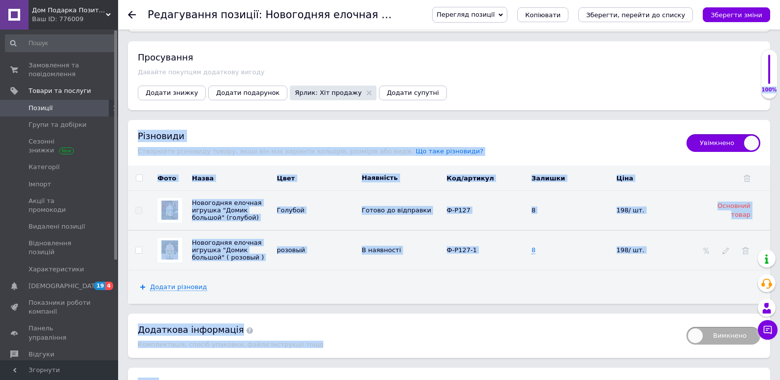
drag, startPoint x: 777, startPoint y: 67, endPoint x: 787, endPoint y: 269, distance: 201.6
click at [777, 67] on div "100%" at bounding box center [769, 74] width 16 height 39
click at [777, 65] on div "100%" at bounding box center [769, 74] width 16 height 39
click at [777, 64] on div "100%" at bounding box center [769, 74] width 16 height 39
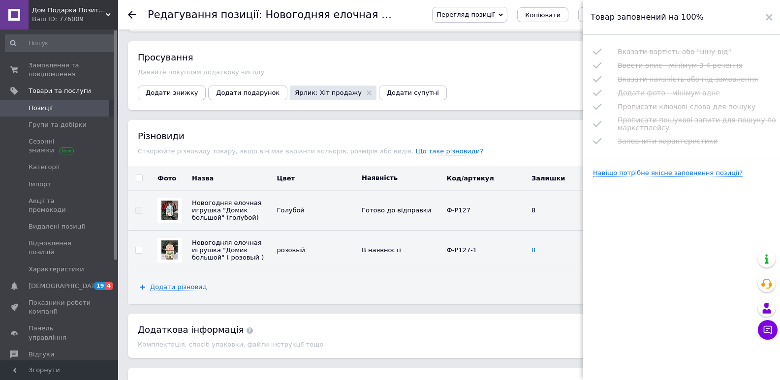
scroll to position [1089, 0]
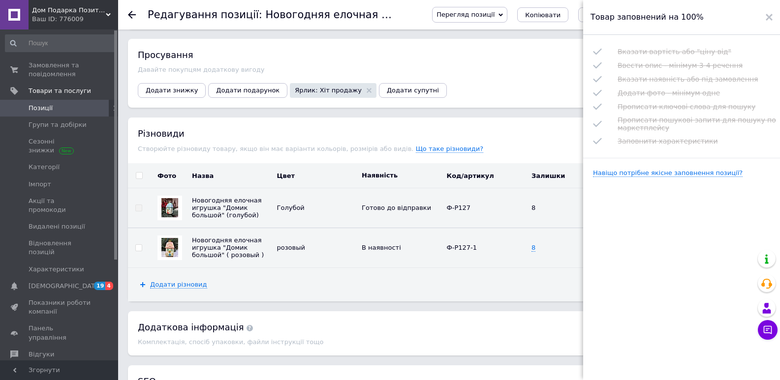
drag, startPoint x: 771, startPoint y: 15, endPoint x: 770, endPoint y: 50, distance: 34.9
click at [771, 15] on use at bounding box center [769, 17] width 7 height 7
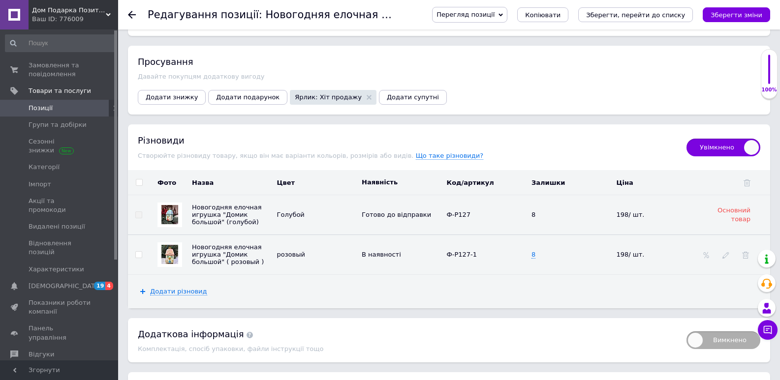
scroll to position [749, 0]
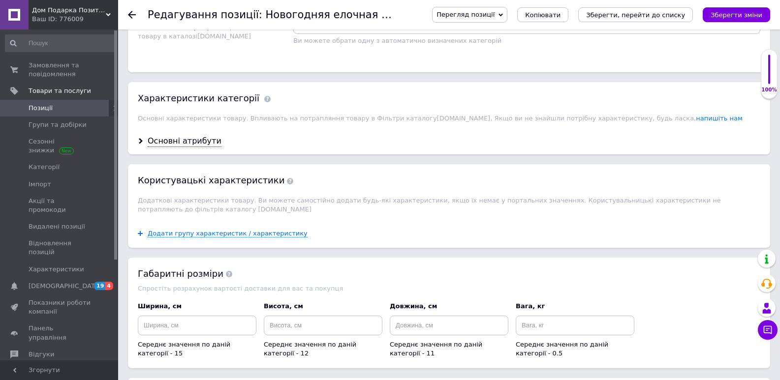
click at [779, 38] on div "Основна інформація Назва позиції (Російська) ✱ Новогодняя елочная игрушка "Доми…" at bounding box center [449, 73] width 662 height 1567
click at [79, 109] on span "Позиції" at bounding box center [60, 108] width 63 height 9
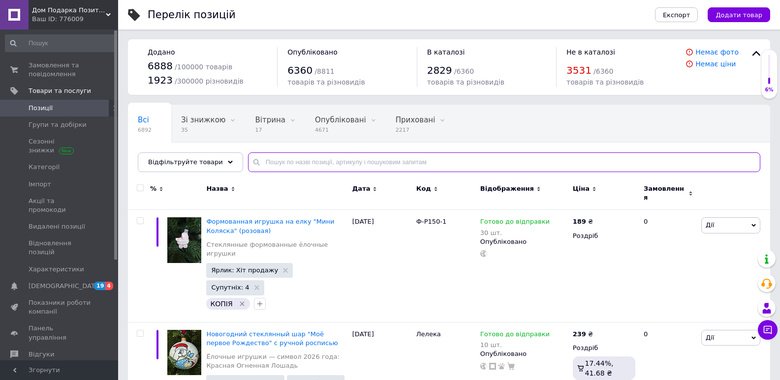
click at [300, 163] on input "text" at bounding box center [504, 163] width 512 height 20
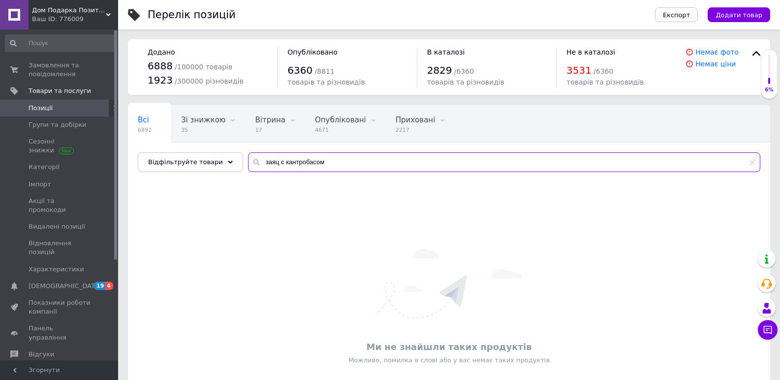
drag, startPoint x: 303, startPoint y: 168, endPoint x: 308, endPoint y: 166, distance: 5.5
click at [304, 168] on input "заяц с кантробасом" at bounding box center [504, 163] width 512 height 20
click at [308, 166] on input "заяц с кантробасом" at bounding box center [504, 163] width 512 height 20
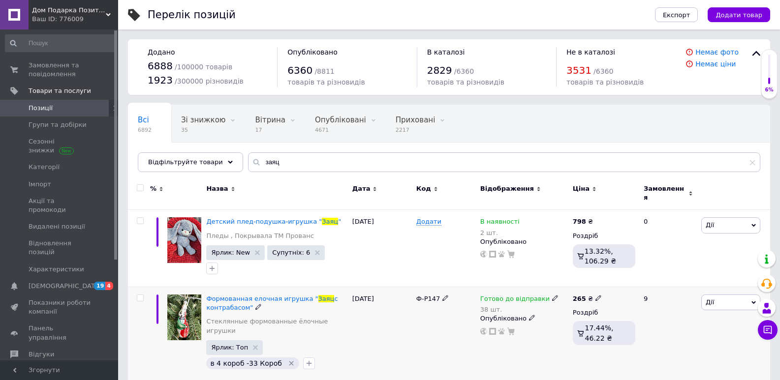
click at [426, 295] on span "Ф-Р147" at bounding box center [428, 298] width 24 height 7
click at [301, 165] on input "заяц" at bounding box center [504, 163] width 512 height 20
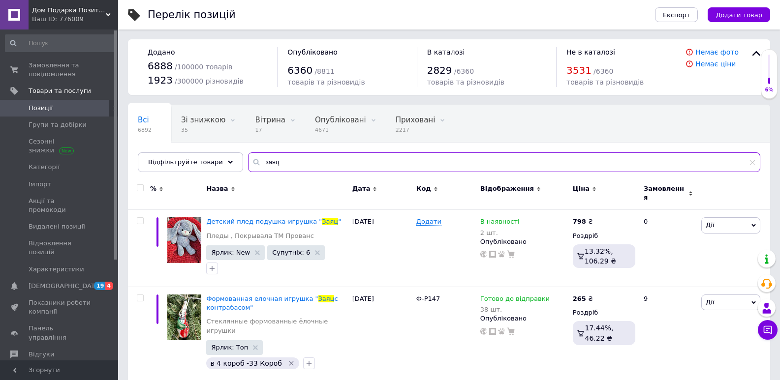
click at [301, 165] on input "заяц" at bounding box center [504, 163] width 512 height 20
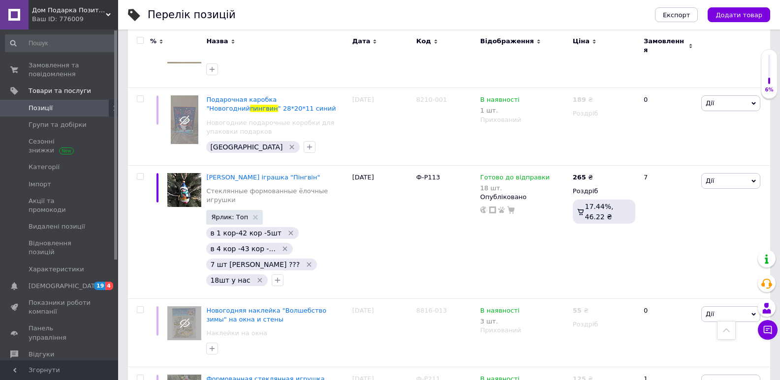
scroll to position [426, 0]
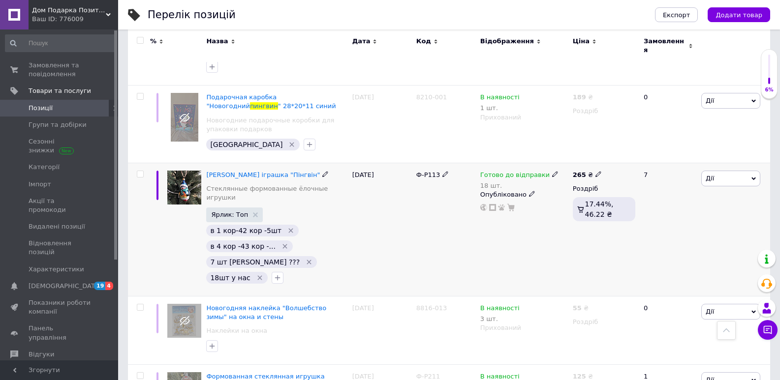
click at [431, 171] on span "Ф-Р113" at bounding box center [428, 174] width 24 height 7
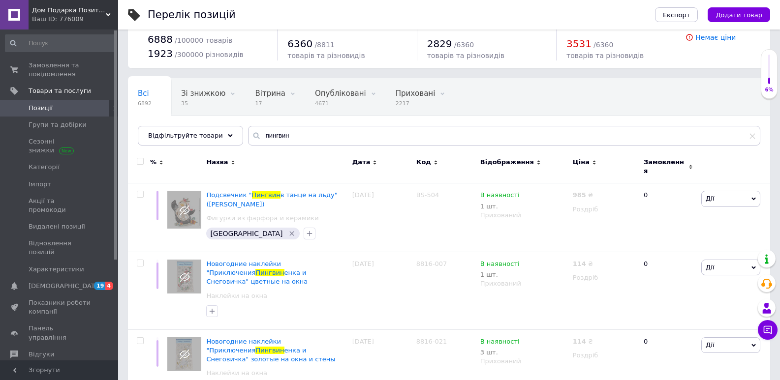
scroll to position [0, 0]
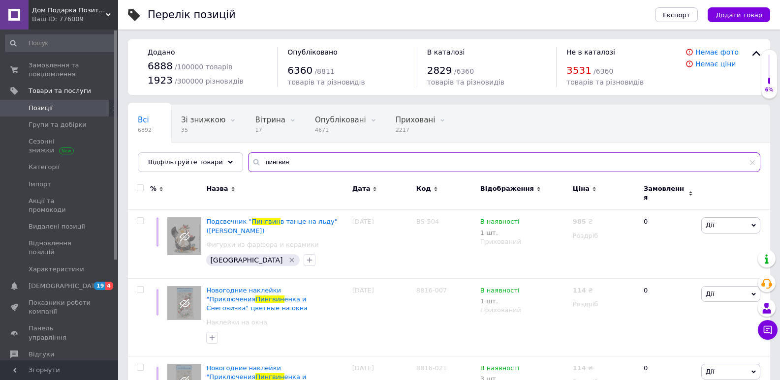
click at [348, 156] on input "пингвин" at bounding box center [504, 163] width 512 height 20
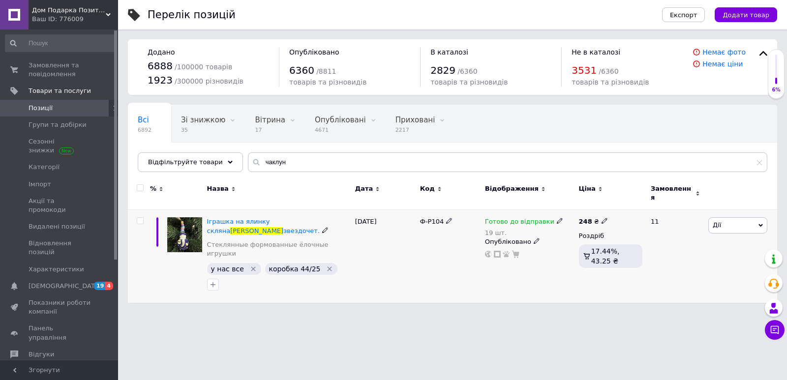
click at [426, 218] on span "Ф-Р104" at bounding box center [432, 221] width 24 height 7
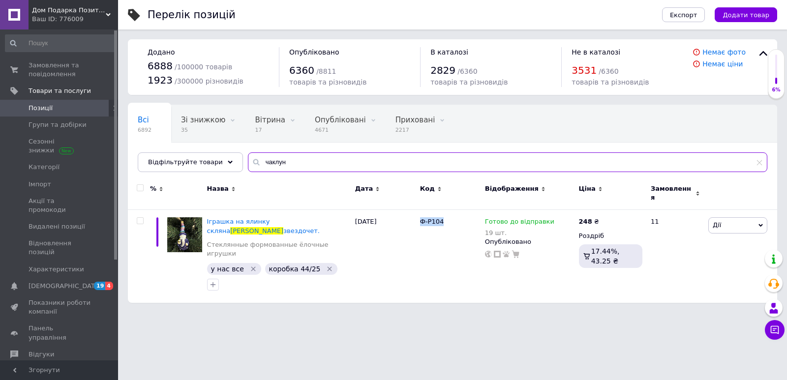
click at [281, 158] on input "чаклун" at bounding box center [508, 163] width 520 height 20
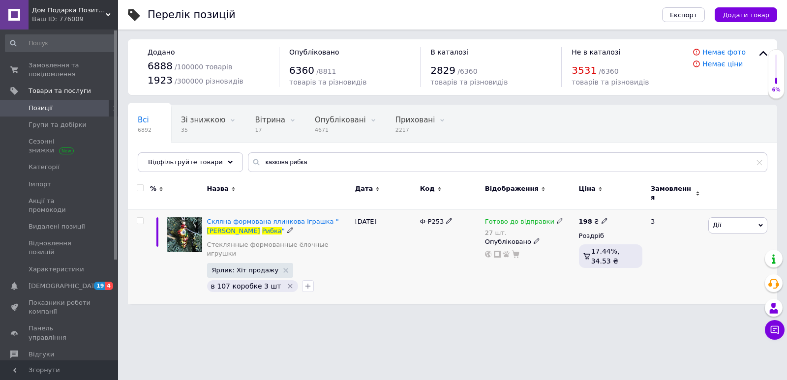
click at [426, 218] on span "Ф-Р253" at bounding box center [432, 221] width 24 height 7
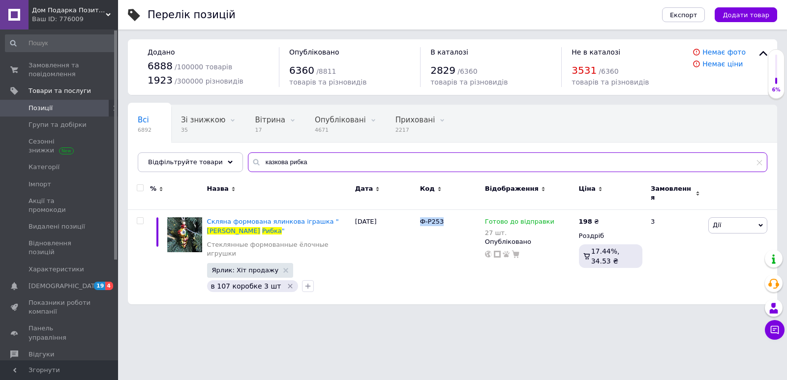
click at [306, 165] on input "казкова рибка" at bounding box center [508, 163] width 520 height 20
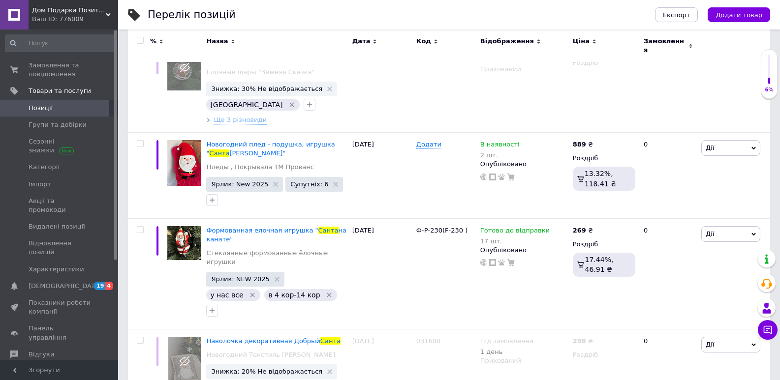
scroll to position [275, 0]
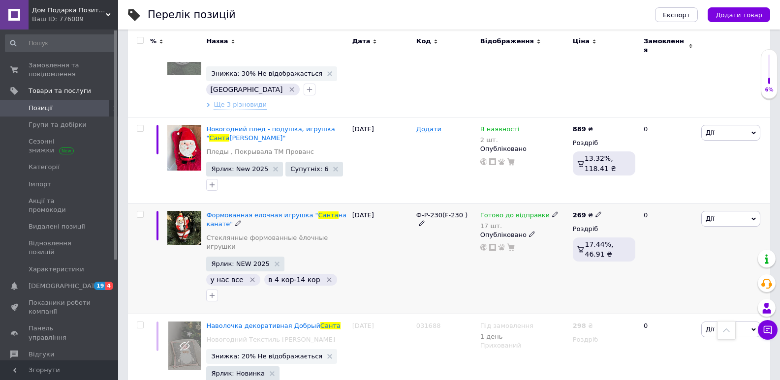
click at [447, 212] on span "Ф-Р-230(F-230 )" at bounding box center [441, 215] width 51 height 7
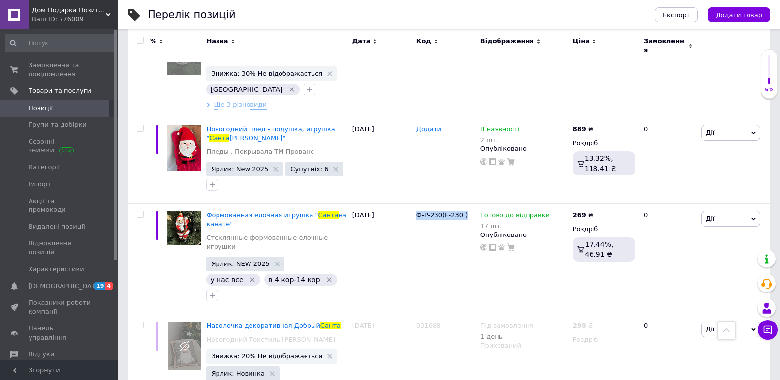
scroll to position [0, 0]
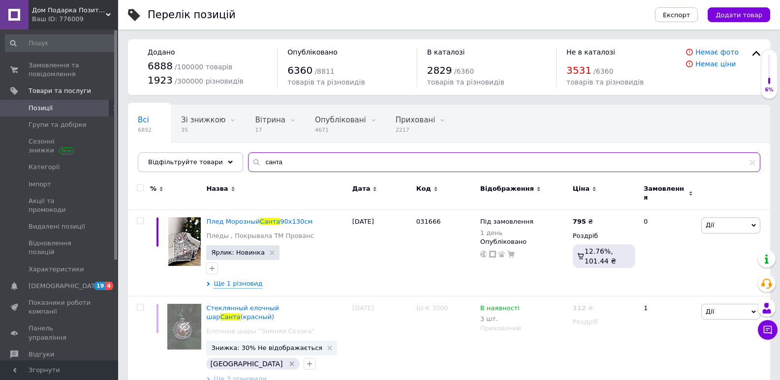
click at [310, 165] on input "санта" at bounding box center [504, 163] width 512 height 20
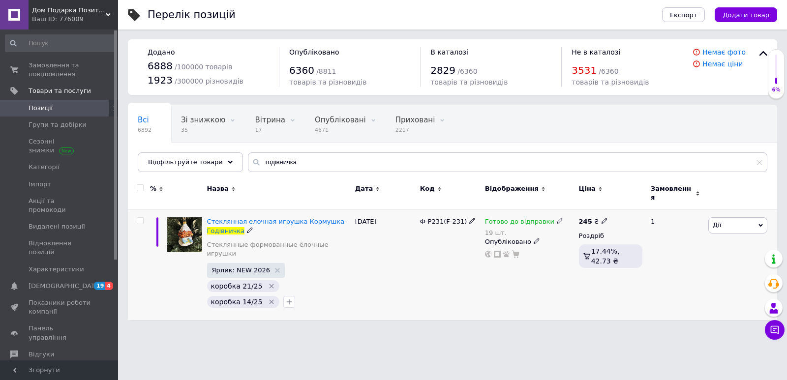
click at [449, 219] on span "Ф-Р231(F-231)" at bounding box center [443, 221] width 47 height 7
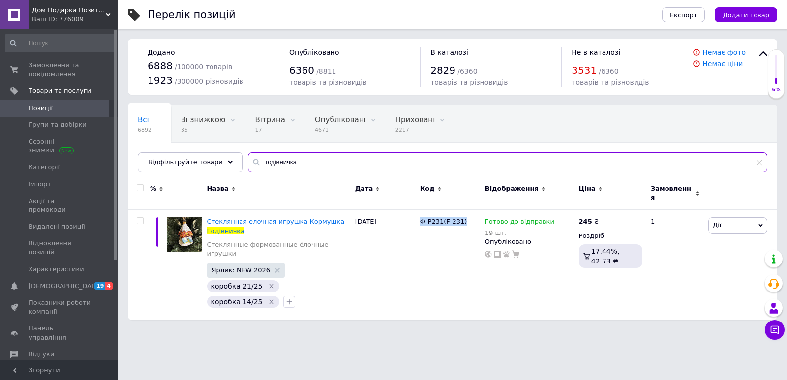
click at [299, 167] on input "годівничка" at bounding box center [508, 163] width 520 height 20
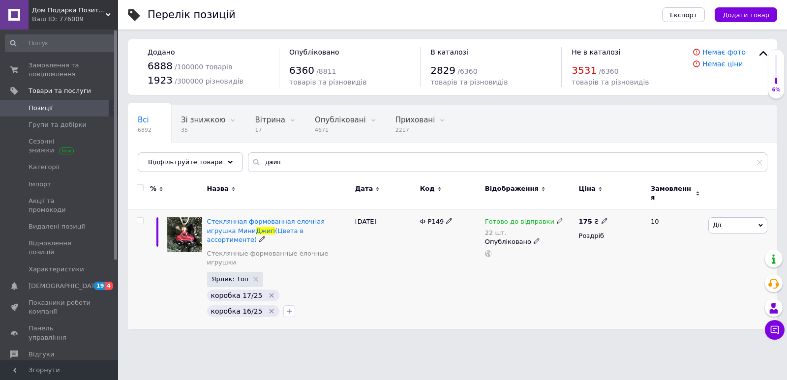
click at [434, 219] on span "Ф-Р149" at bounding box center [432, 221] width 24 height 7
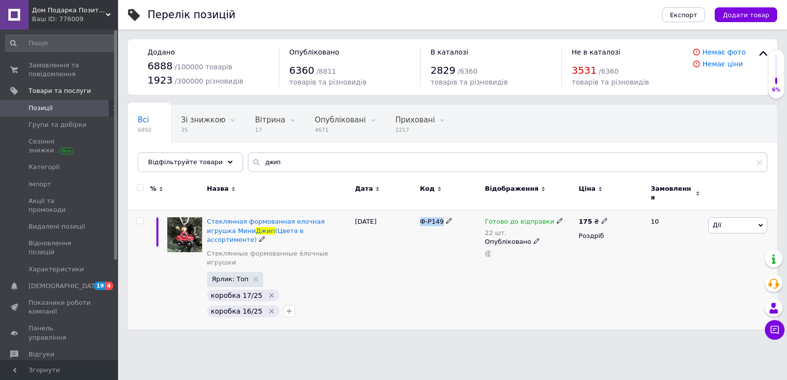
click at [434, 219] on span "Ф-Р149" at bounding box center [432, 221] width 24 height 7
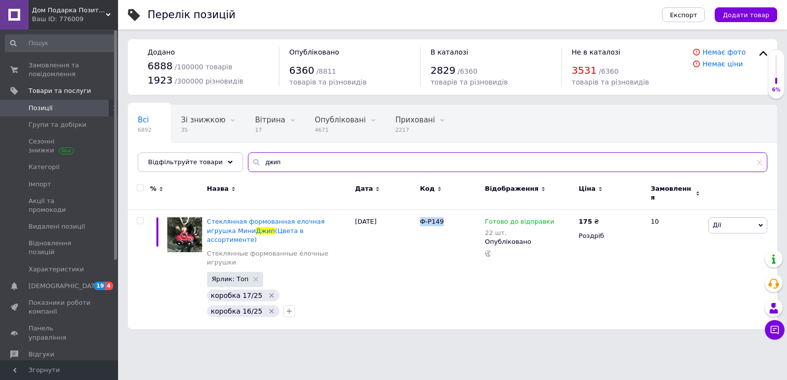
click at [303, 157] on input "джип" at bounding box center [508, 163] width 520 height 20
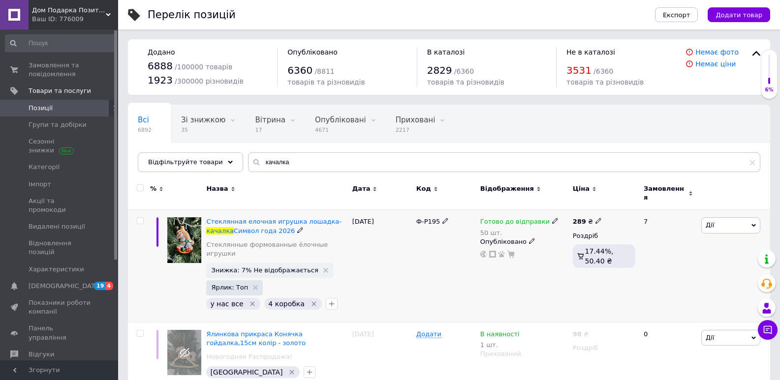
click at [432, 218] on span "Ф-Р195" at bounding box center [428, 221] width 24 height 7
click at [291, 162] on input "качалка" at bounding box center [504, 163] width 512 height 20
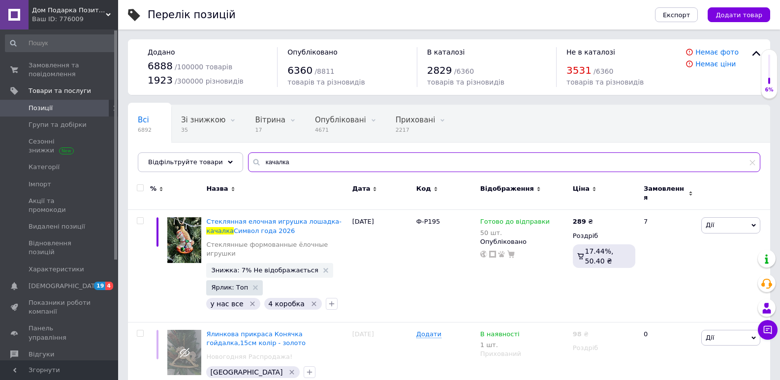
click at [291, 162] on input "качалка" at bounding box center [504, 163] width 512 height 20
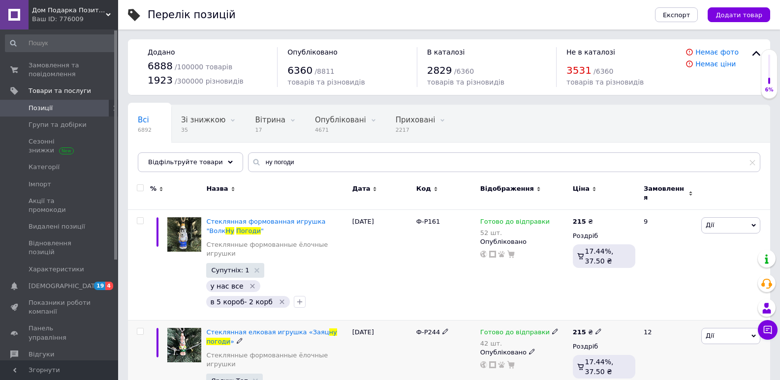
click at [428, 329] on span "Ф-Р244" at bounding box center [428, 332] width 24 height 7
click at [424, 218] on span "Ф-Р161" at bounding box center [428, 221] width 24 height 7
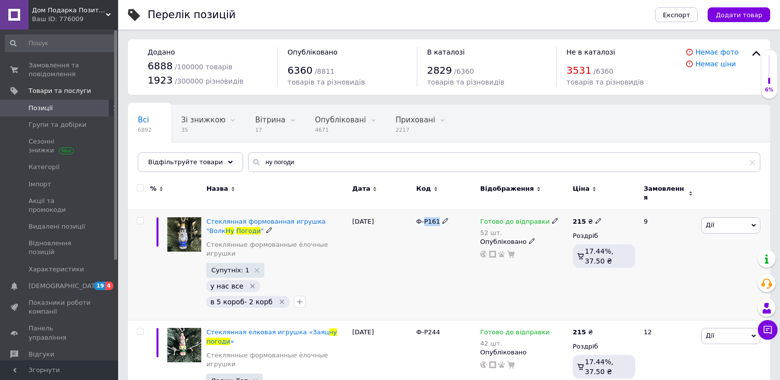
click at [424, 218] on span "Ф-Р161" at bounding box center [428, 221] width 24 height 7
click at [425, 218] on span "Ф-Р161" at bounding box center [428, 221] width 24 height 7
click at [314, 155] on input "ну погоди" at bounding box center [504, 163] width 512 height 20
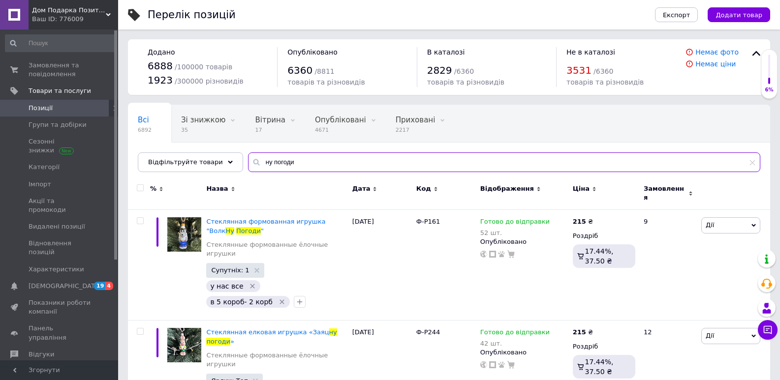
click at [314, 155] on input "ну погоди" at bounding box center [504, 163] width 512 height 20
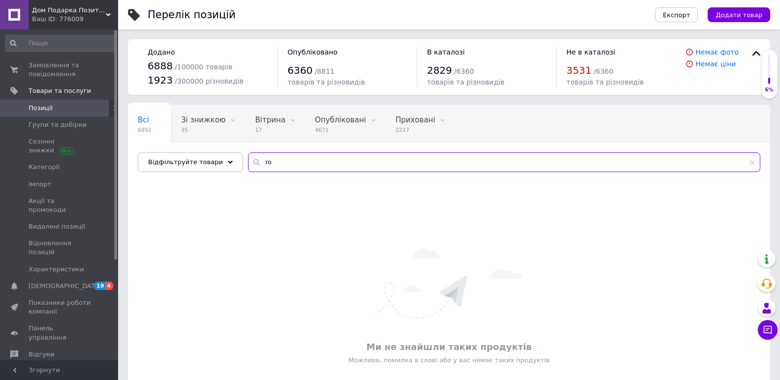
type input "г"
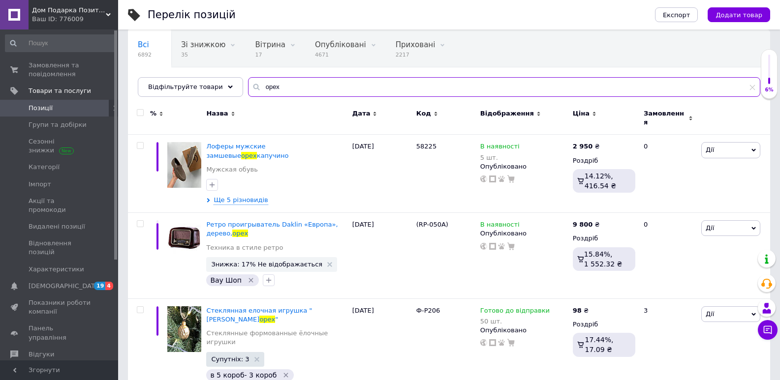
scroll to position [84, 0]
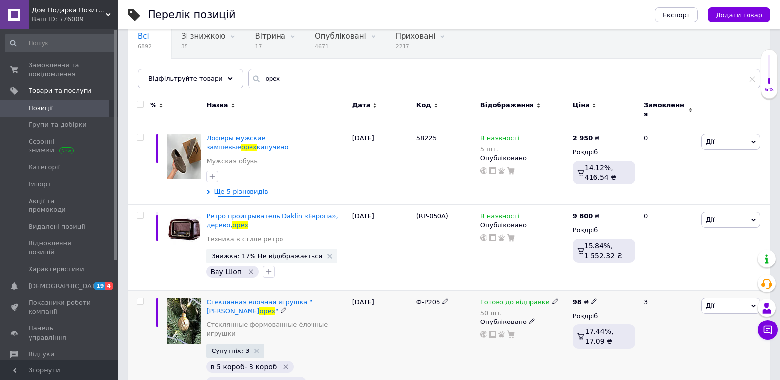
click at [430, 299] on span "Ф-Р206" at bounding box center [428, 302] width 24 height 7
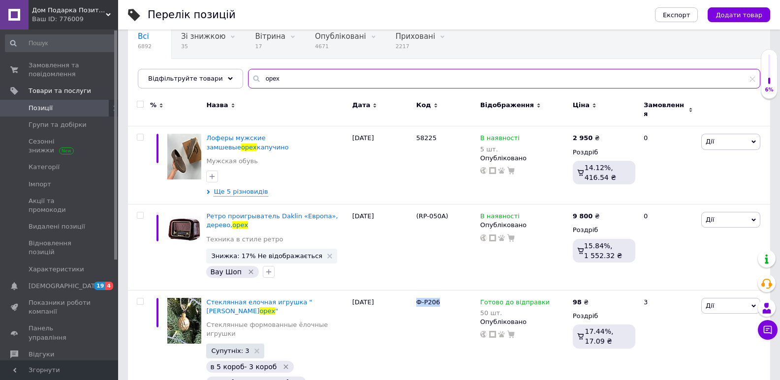
click at [298, 75] on input "орех" at bounding box center [504, 79] width 512 height 20
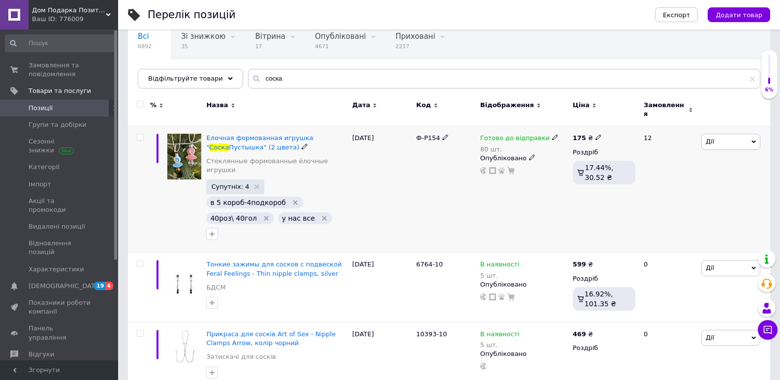
click at [427, 134] on span "Ф-Р154" at bounding box center [428, 137] width 24 height 7
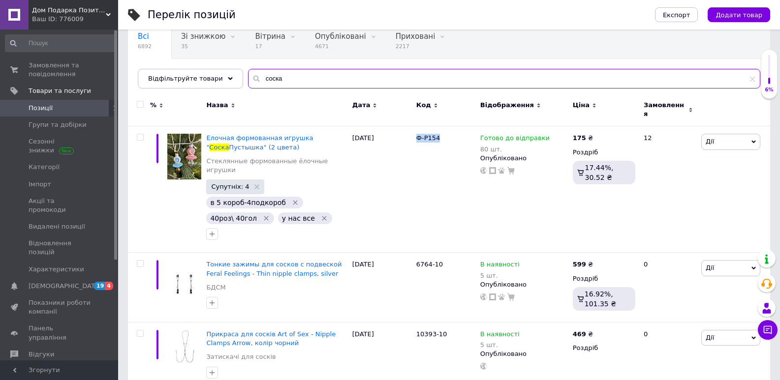
click at [282, 79] on input "соска" at bounding box center [504, 79] width 512 height 20
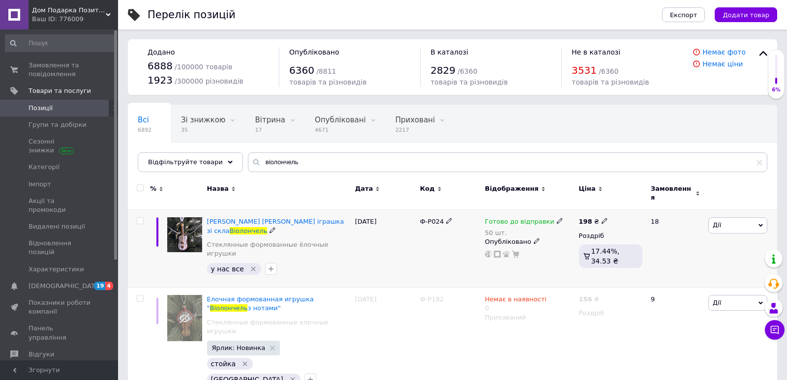
click at [428, 218] on span "Ф-Р024" at bounding box center [432, 221] width 24 height 7
click at [437, 218] on span "Ф-Р024" at bounding box center [432, 221] width 24 height 7
click at [299, 150] on div "Всі 6892 Зі знижкою 35 Видалити Редагувати Вітрина 17 Видалити Редагувати Опубл…" at bounding box center [453, 143] width 650 height 81
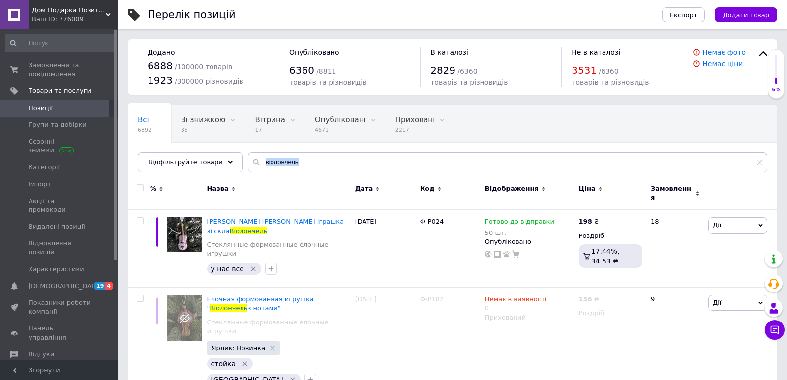
click at [299, 150] on div "Всі 6892 Зі знижкою 35 Видалити Редагувати Вітрина 17 Видалити Редагувати Опубл…" at bounding box center [453, 143] width 650 height 81
click at [290, 180] on div "Назва" at bounding box center [279, 193] width 148 height 33
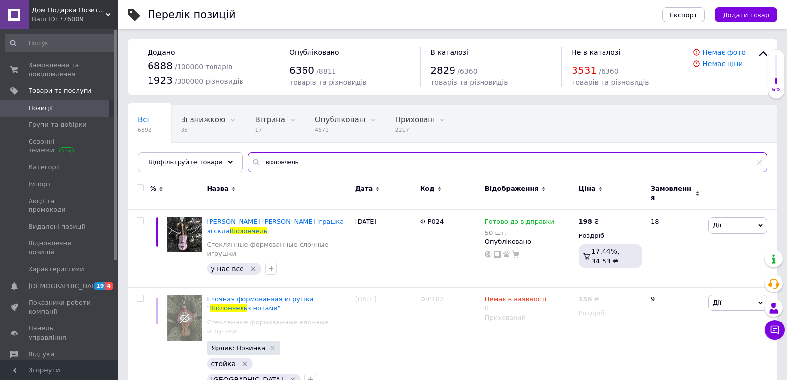
click at [294, 165] on input "віолончель" at bounding box center [508, 163] width 520 height 20
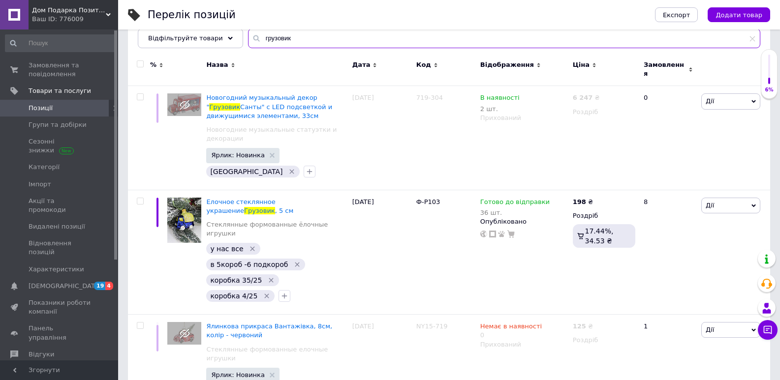
scroll to position [130, 0]
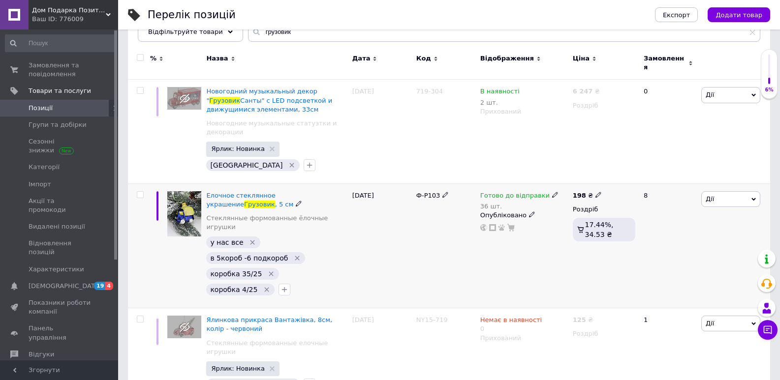
click at [426, 193] on span "Ф-Р103" at bounding box center [428, 195] width 24 height 7
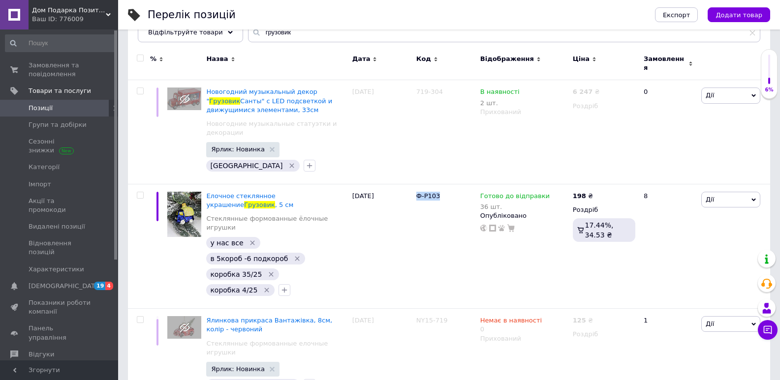
click at [773, 28] on div "Перелік позицій Експорт Додати товар" at bounding box center [449, 15] width 662 height 30
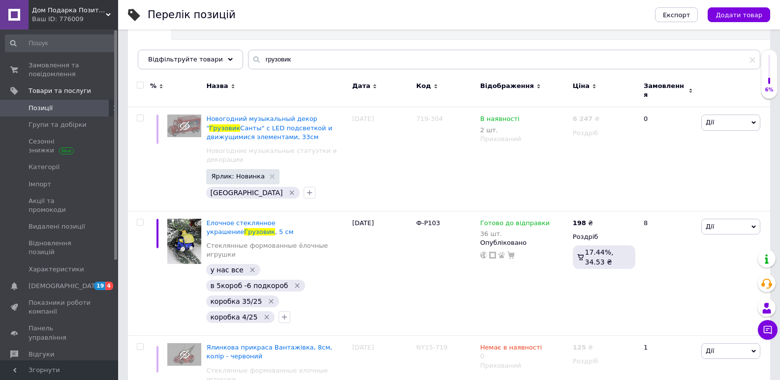
scroll to position [0, 0]
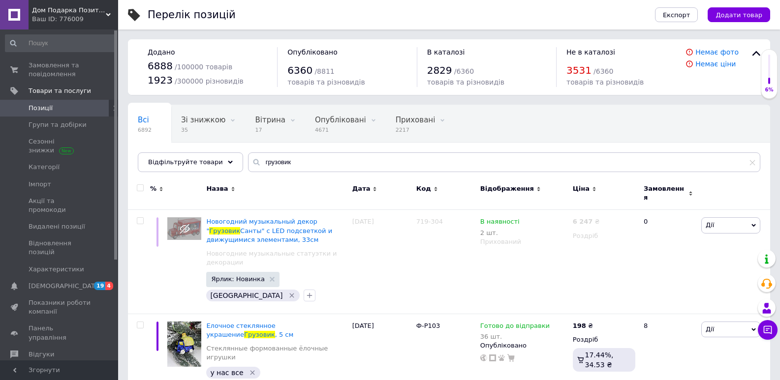
click at [780, 5] on div "Перелік позицій Експорт Додати товар" at bounding box center [449, 15] width 662 height 30
click at [294, 160] on input "грузовик" at bounding box center [504, 163] width 512 height 20
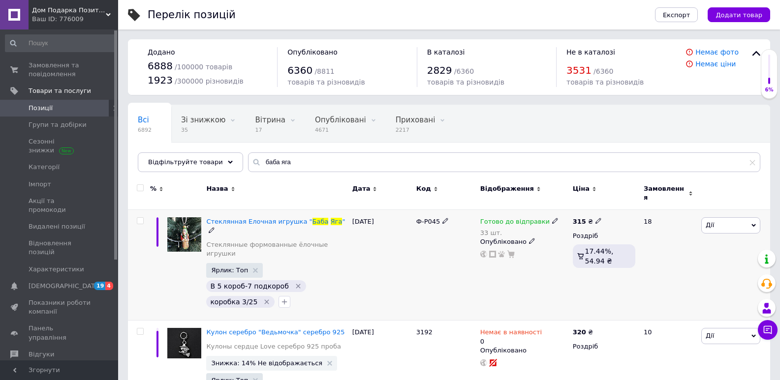
click at [425, 218] on span "Ф-Р045" at bounding box center [428, 221] width 24 height 7
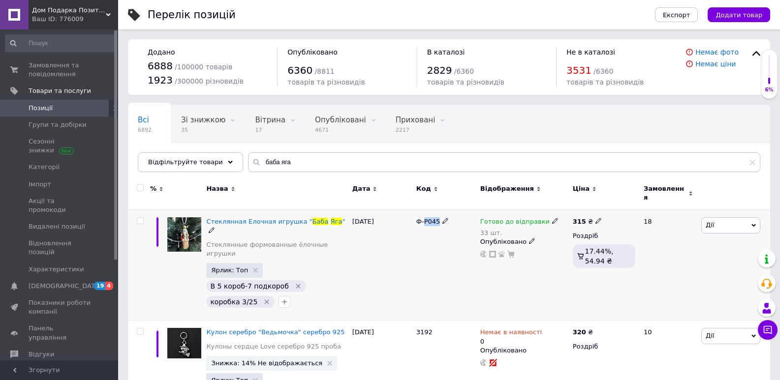
click at [425, 218] on span "Ф-Р045" at bounding box center [428, 221] width 24 height 7
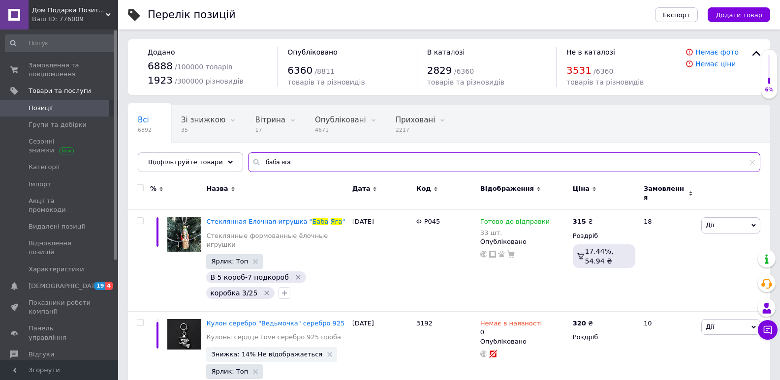
click at [297, 158] on input "баба яга" at bounding box center [504, 163] width 512 height 20
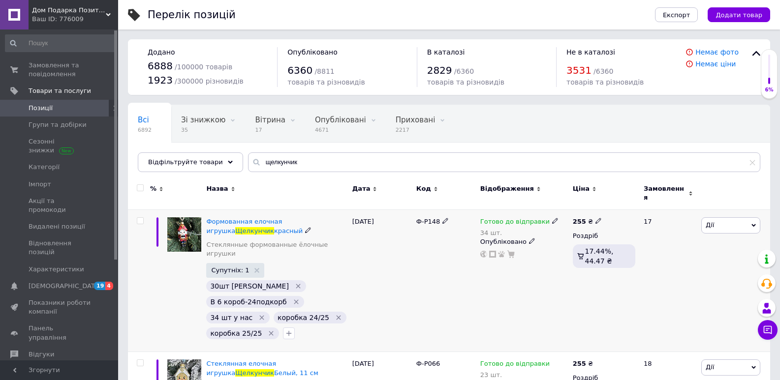
click at [429, 218] on span "Ф-Р148" at bounding box center [428, 221] width 24 height 7
click at [419, 360] on span "Ф-Р066" at bounding box center [428, 363] width 24 height 7
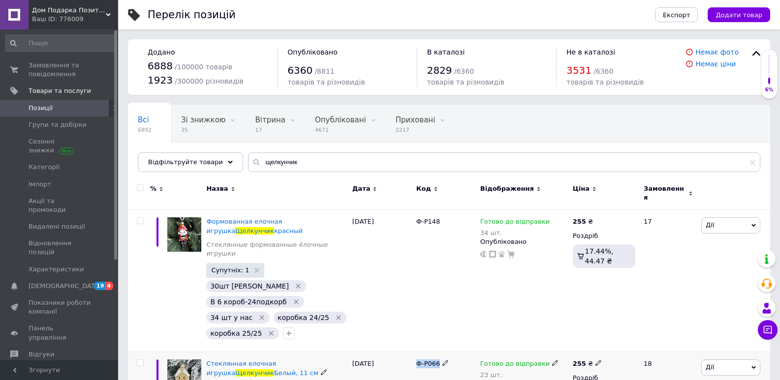
click at [419, 360] on span "Ф-Р066" at bounding box center [428, 363] width 24 height 7
click at [317, 170] on input "щелкунчик" at bounding box center [504, 163] width 512 height 20
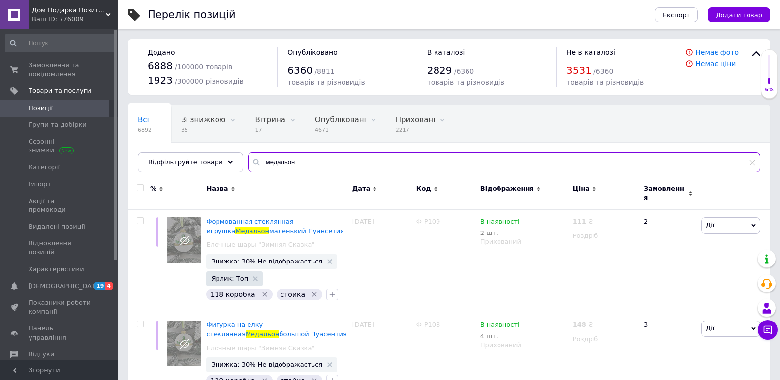
click at [285, 157] on input "медальон" at bounding box center [504, 163] width 512 height 20
click at [286, 158] on input "медальон" at bounding box center [504, 163] width 512 height 20
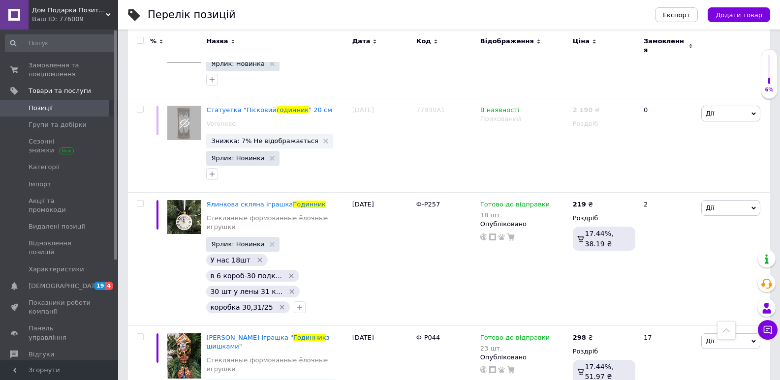
scroll to position [734, 0]
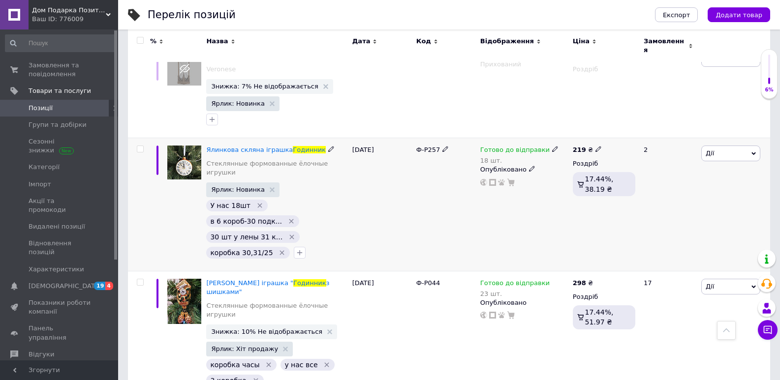
click at [422, 146] on span "Ф-Р257" at bounding box center [428, 149] width 24 height 7
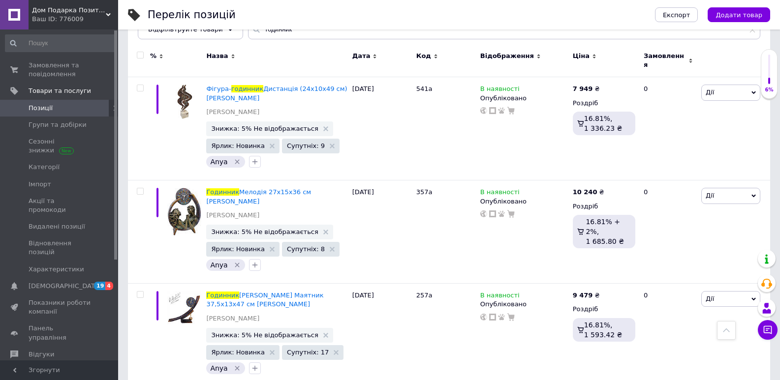
scroll to position [0, 0]
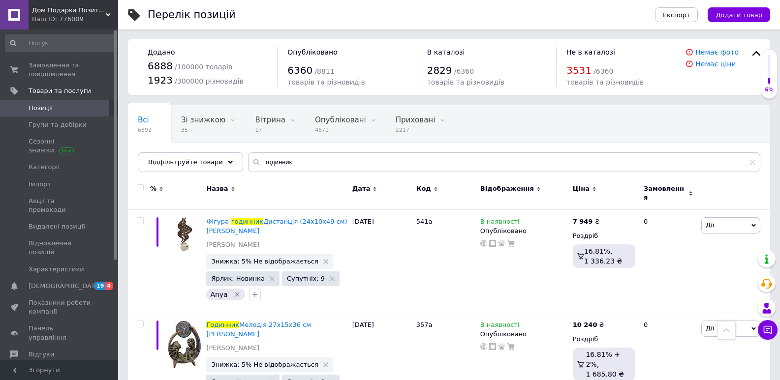
click at [338, 155] on input "годинник" at bounding box center [504, 163] width 512 height 20
click at [337, 156] on input "годинник" at bounding box center [504, 163] width 512 height 20
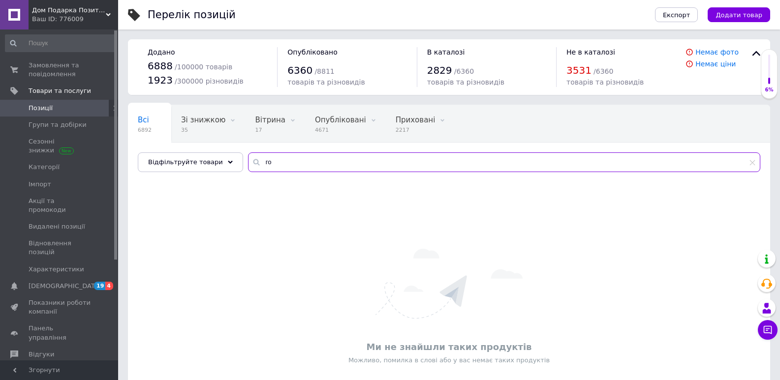
type input "г"
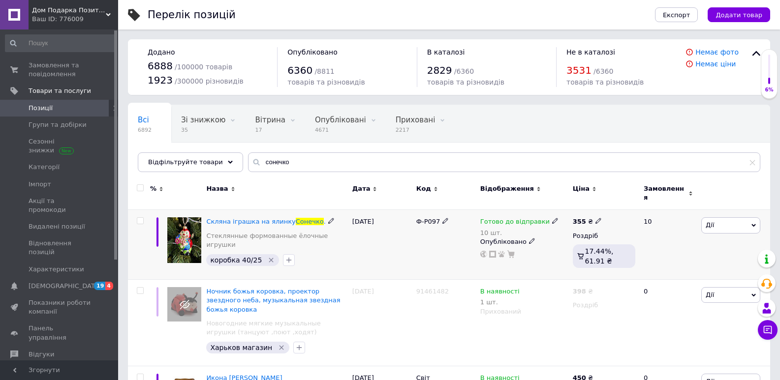
click at [426, 218] on span "Ф-Р097" at bounding box center [428, 221] width 24 height 7
click at [314, 168] on input "сонечко" at bounding box center [504, 163] width 512 height 20
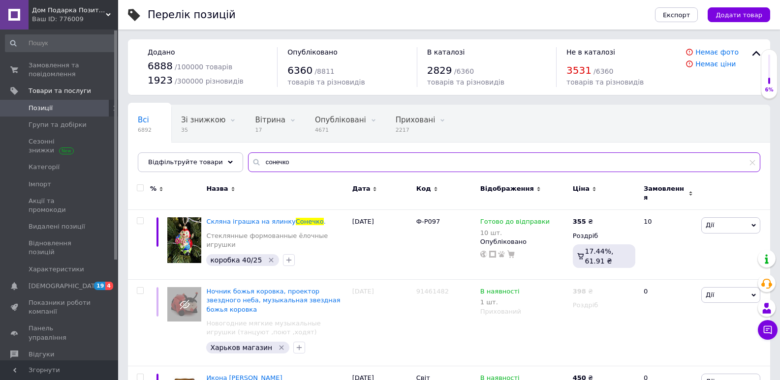
click at [314, 168] on input "сонечко" at bounding box center [504, 163] width 512 height 20
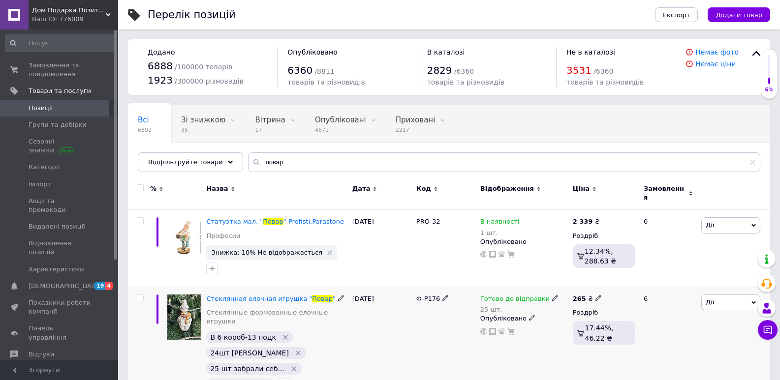
click at [425, 295] on span "Ф-Р176" at bounding box center [428, 298] width 24 height 7
click at [284, 164] on input "повар" at bounding box center [504, 163] width 512 height 20
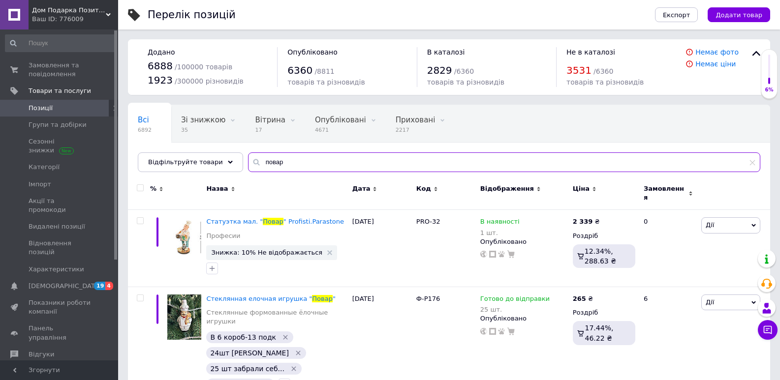
click at [284, 164] on input "повар" at bounding box center [504, 163] width 512 height 20
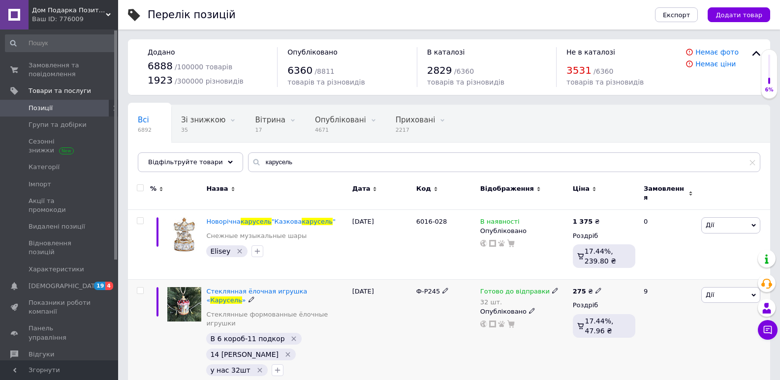
click at [426, 288] on span "Ф-Р245" at bounding box center [428, 291] width 24 height 7
click at [284, 171] on input "карусель" at bounding box center [504, 163] width 512 height 20
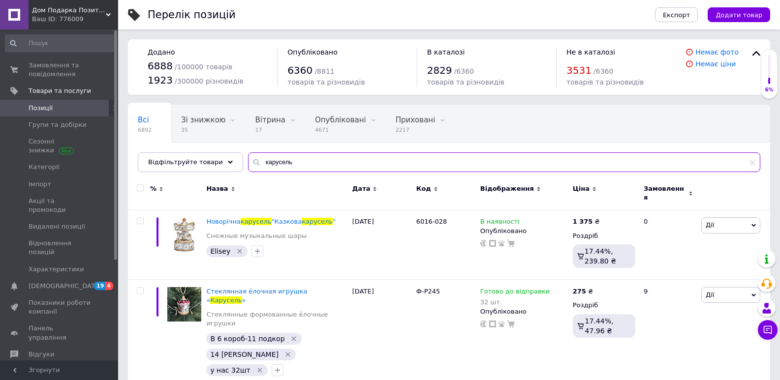
click at [286, 167] on input "карусель" at bounding box center [504, 163] width 512 height 20
click at [283, 156] on input "карусель" at bounding box center [504, 163] width 512 height 20
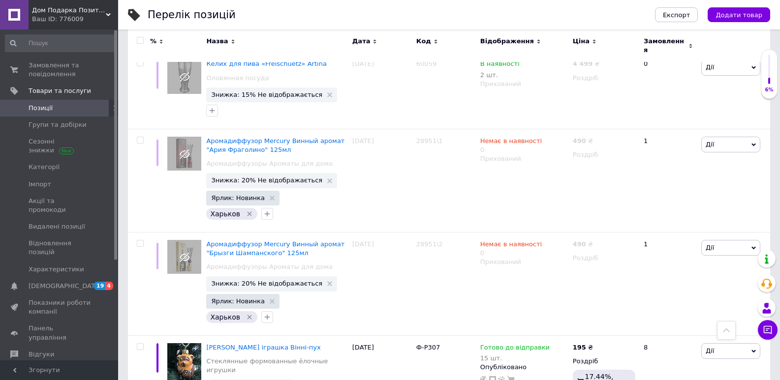
scroll to position [995, 0]
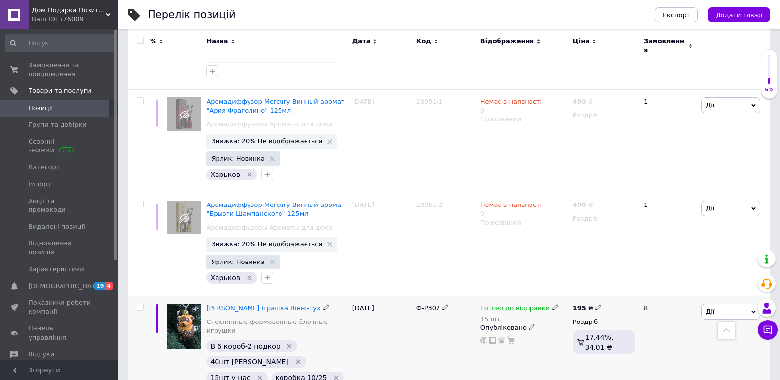
click at [428, 305] on span "Ф-Р307" at bounding box center [428, 308] width 24 height 7
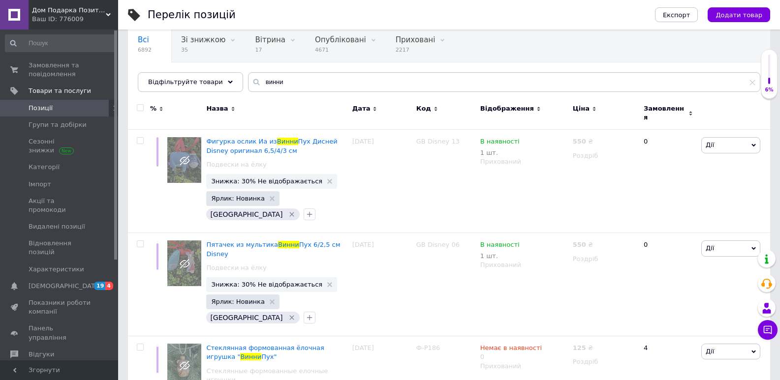
scroll to position [37, 0]
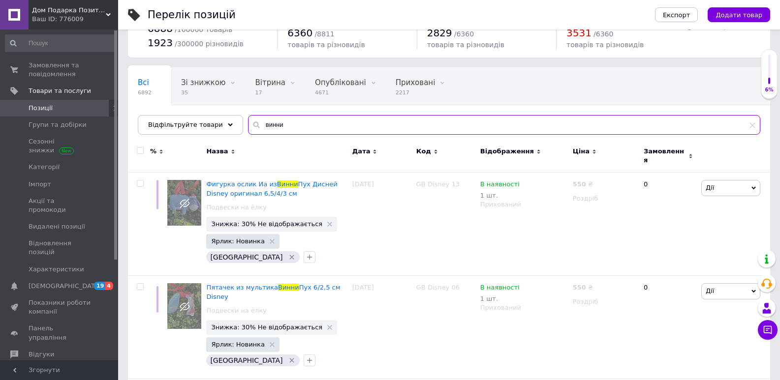
click at [316, 121] on input "винни" at bounding box center [504, 125] width 512 height 20
type input "хатка"
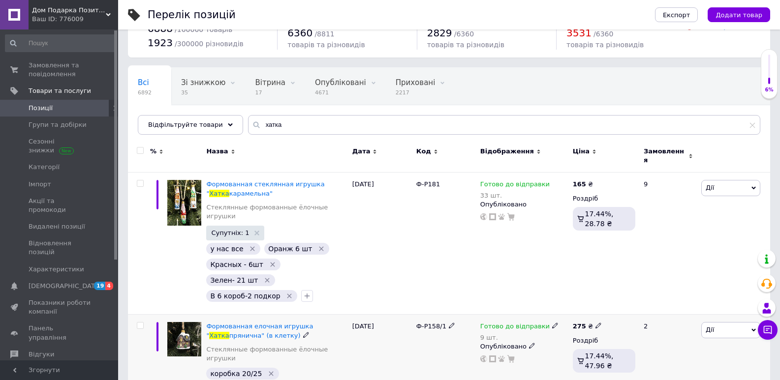
click at [430, 323] on span "Ф-Р158/1" at bounding box center [431, 326] width 30 height 7
click at [418, 181] on span "Ф-Р181" at bounding box center [428, 184] width 24 height 7
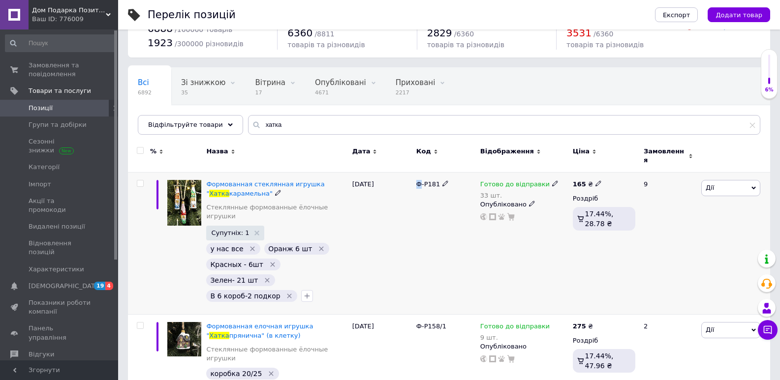
click at [418, 181] on span "Ф-Р181" at bounding box center [428, 184] width 24 height 7
